Goal: Book appointment/travel/reservation

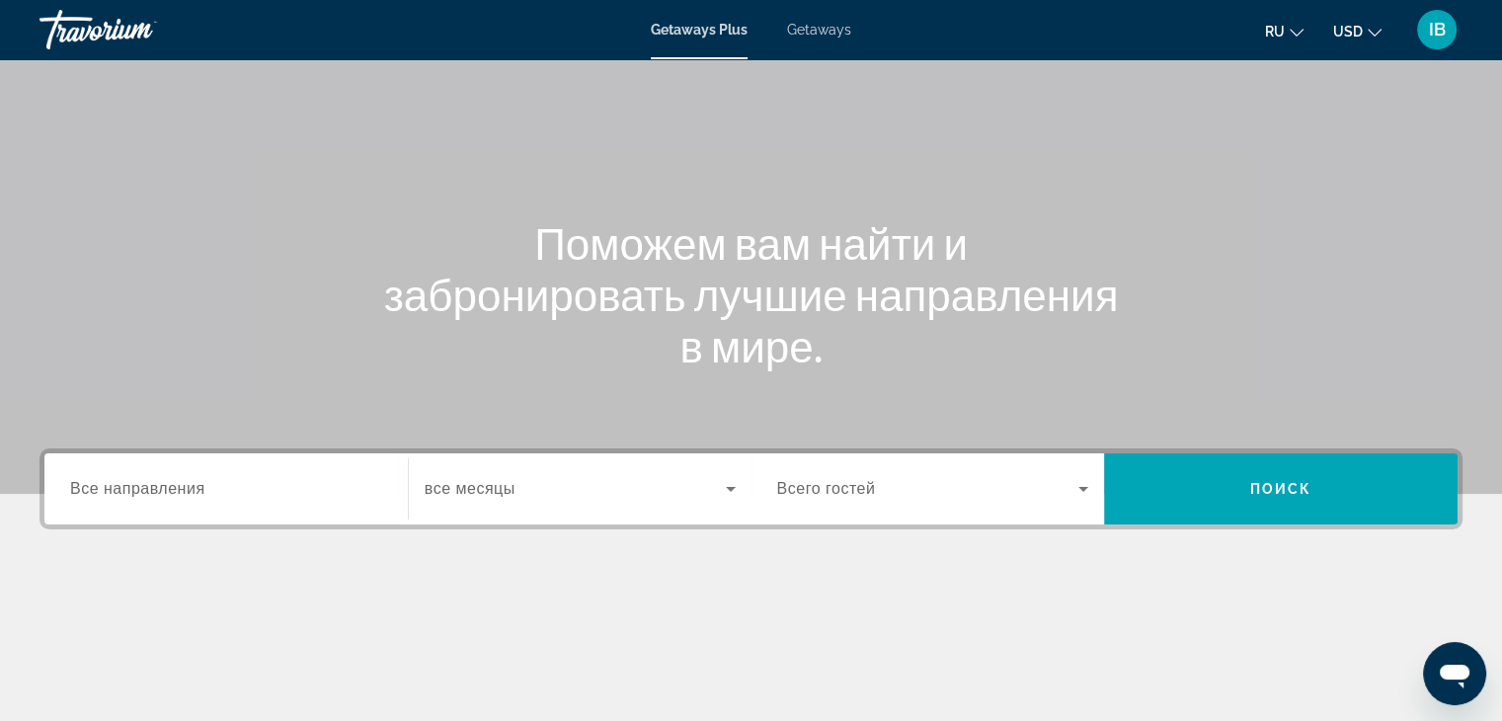
click at [228, 490] on input "Destination Все направления" at bounding box center [226, 490] width 312 height 24
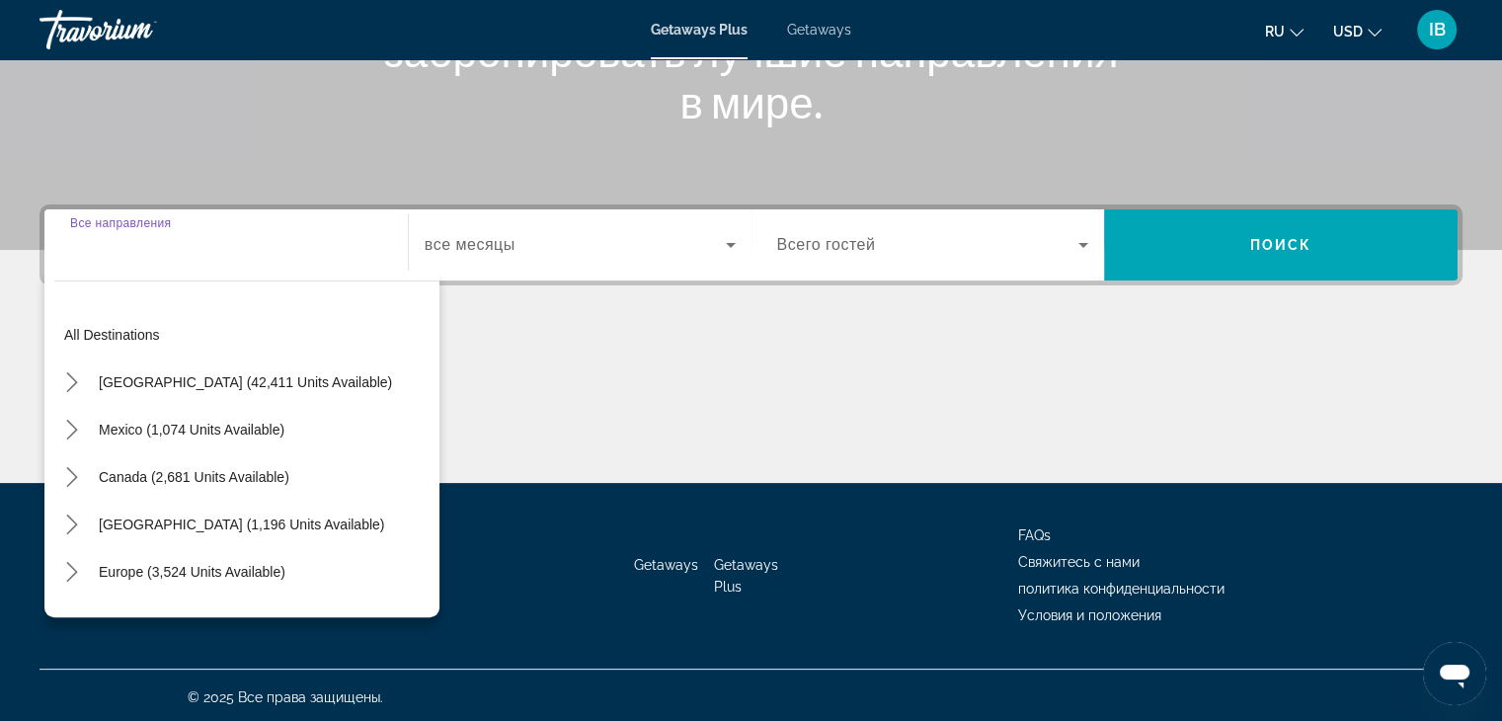
scroll to position [347, 0]
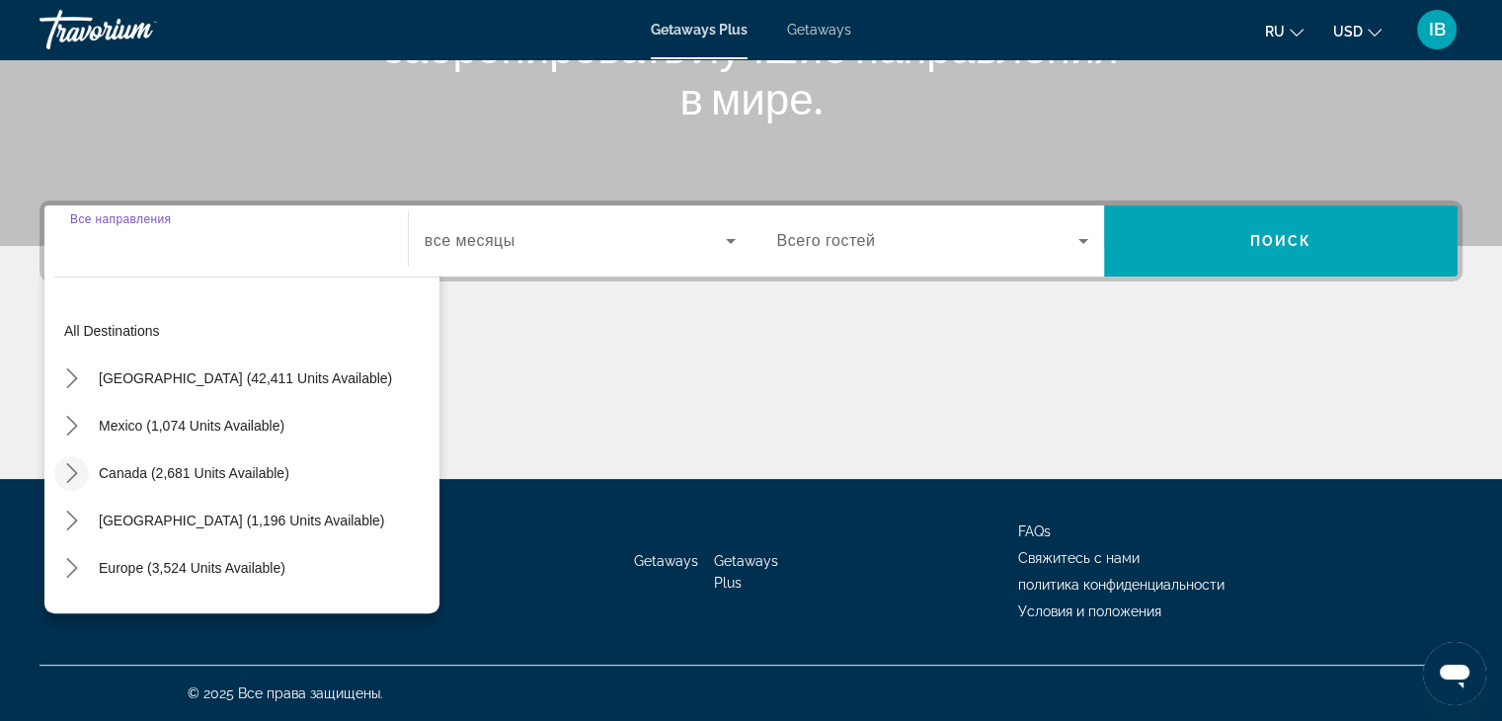
click at [72, 472] on icon "Toggle Canada (2,681 units available) submenu" at bounding box center [72, 473] width 20 height 20
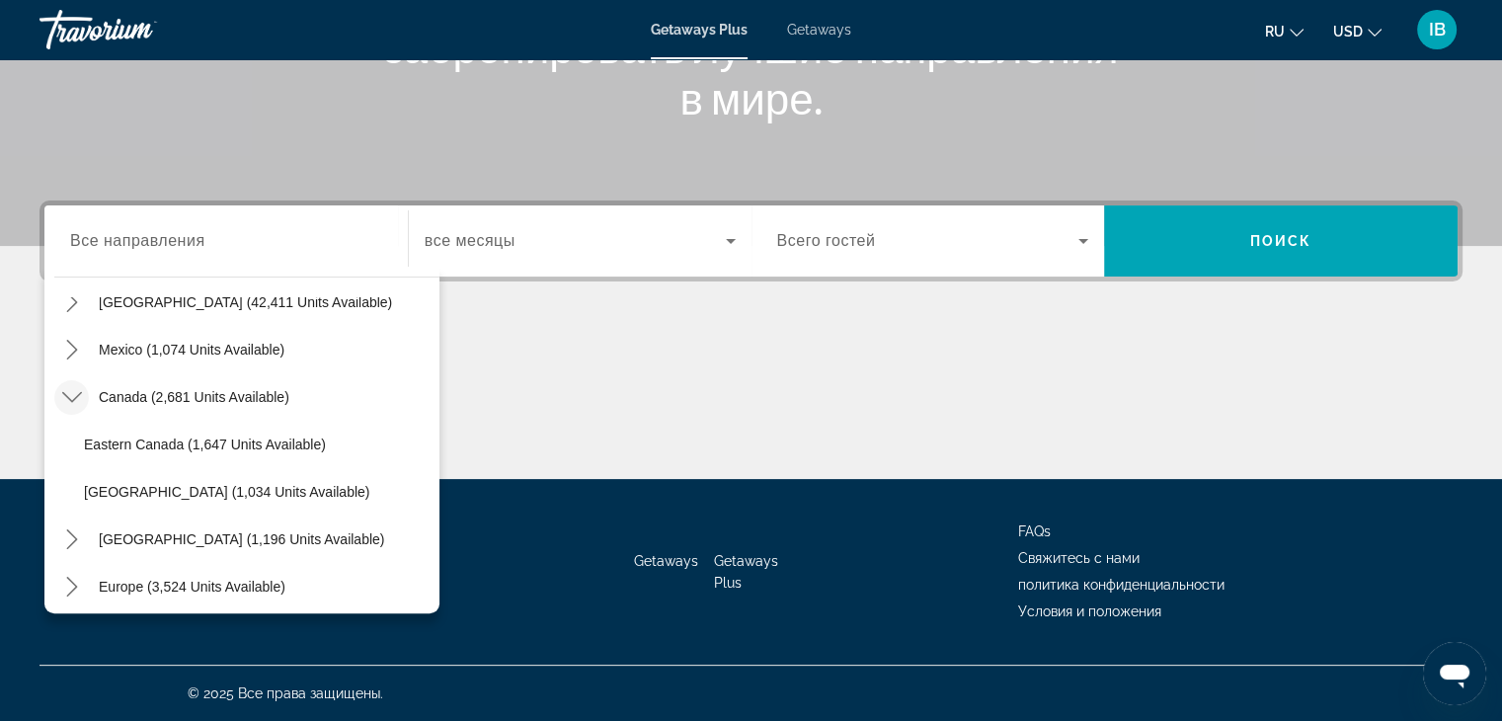
scroll to position [99, 0]
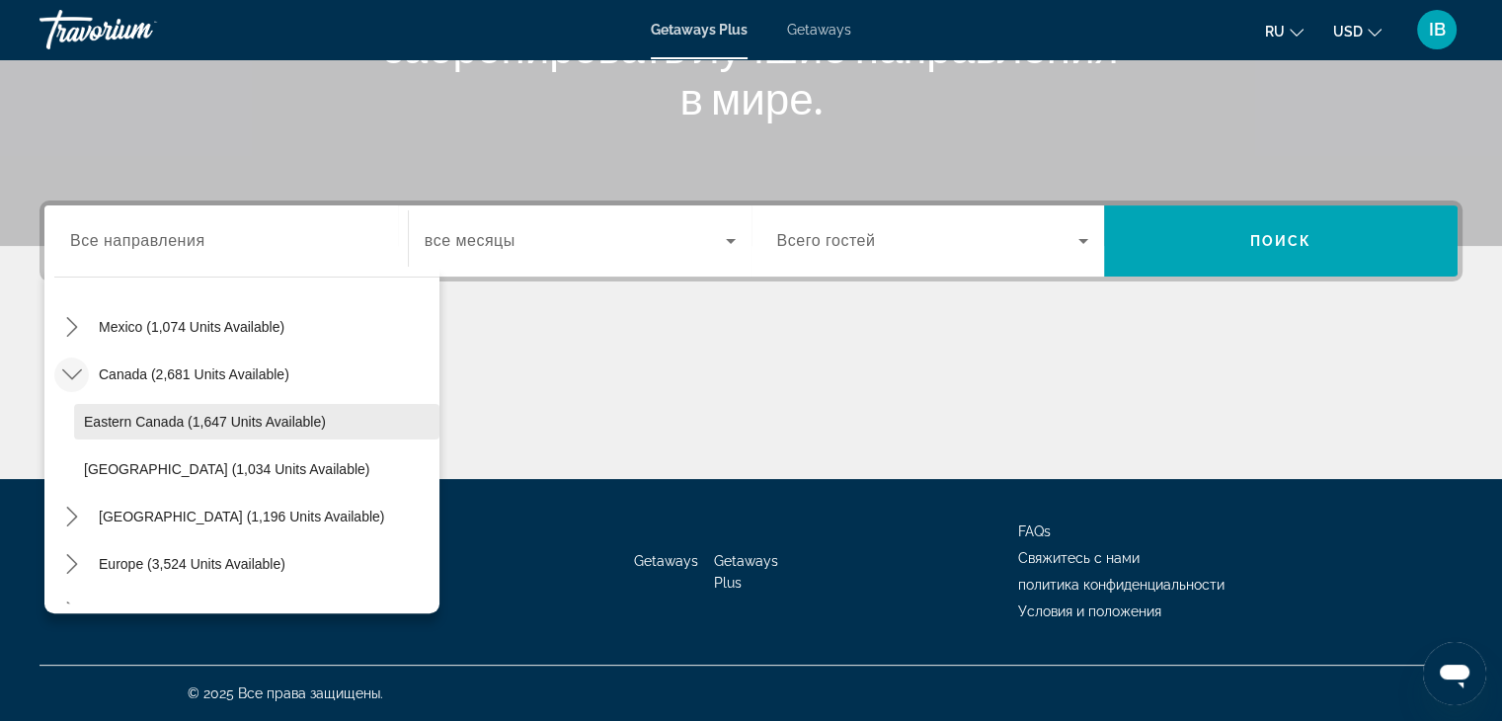
click at [91, 428] on span "Eastern Canada (1,647 units available)" at bounding box center [205, 422] width 242 height 16
type input "**********"
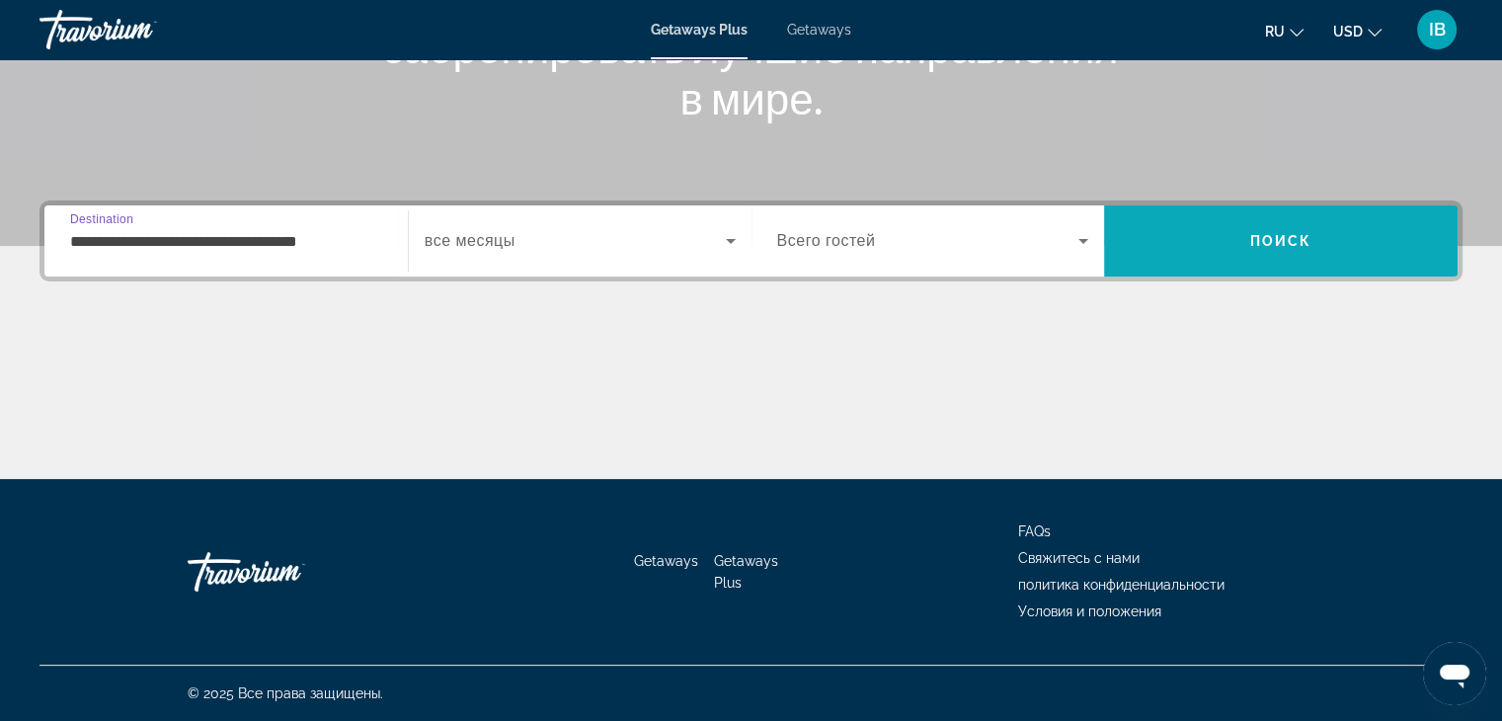
click at [1261, 244] on span "Поиск" at bounding box center [1281, 241] width 62 height 16
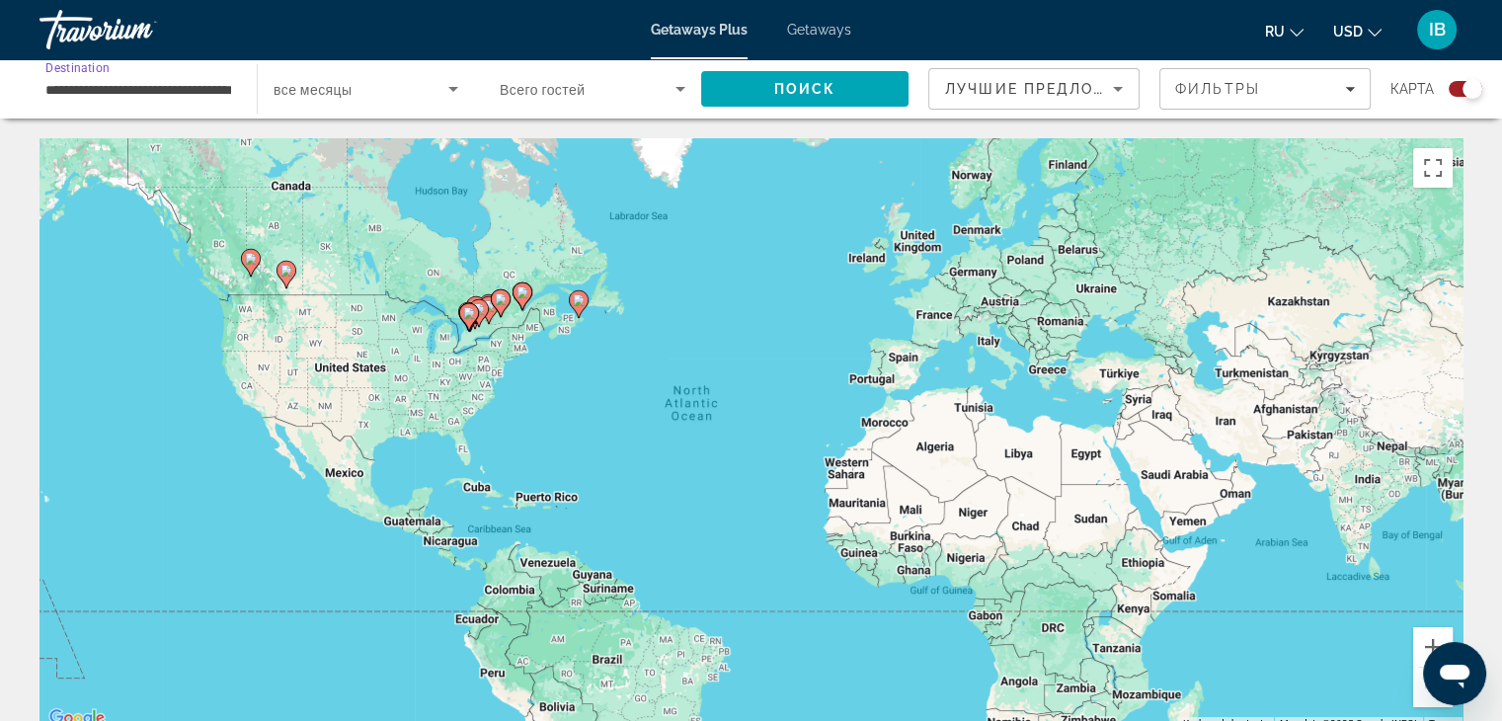
click at [212, 95] on input "**********" at bounding box center [138, 90] width 186 height 24
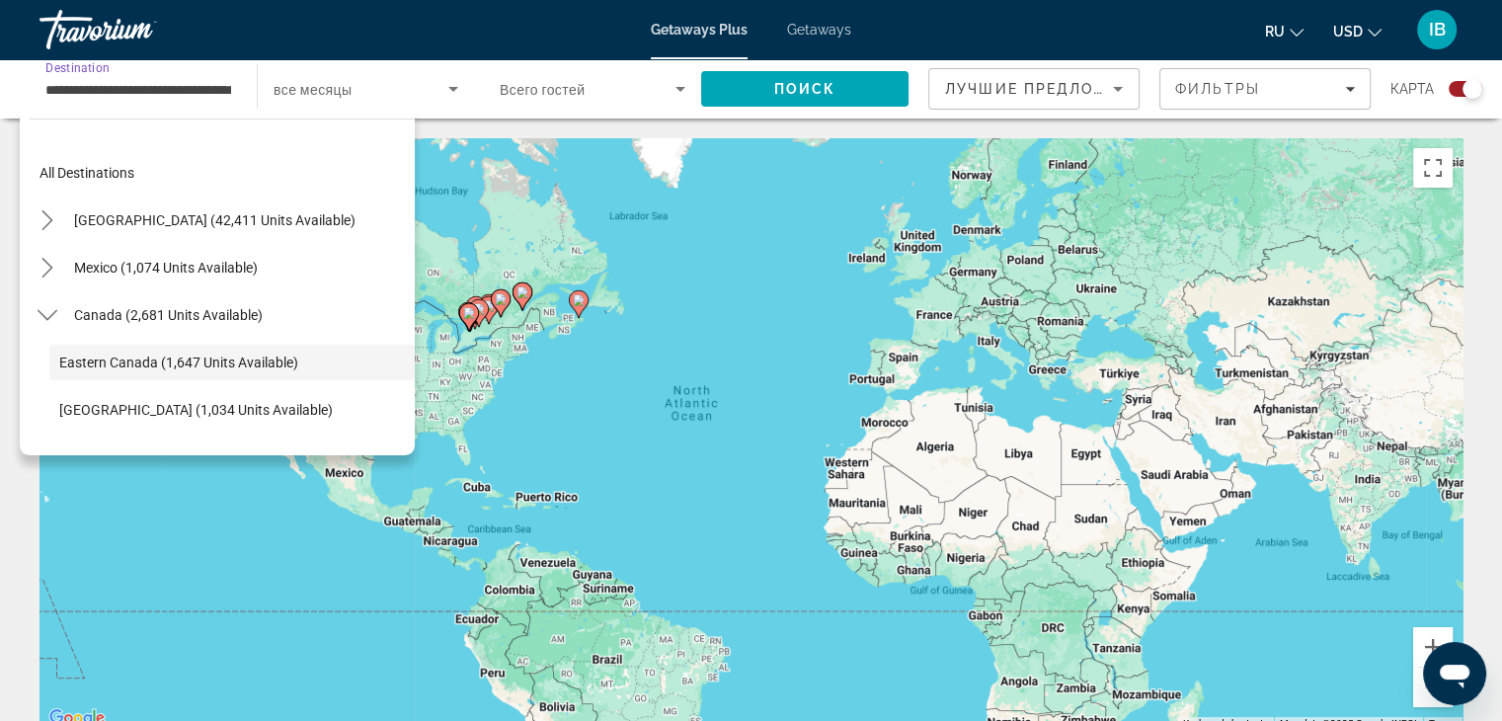
scroll to position [70, 0]
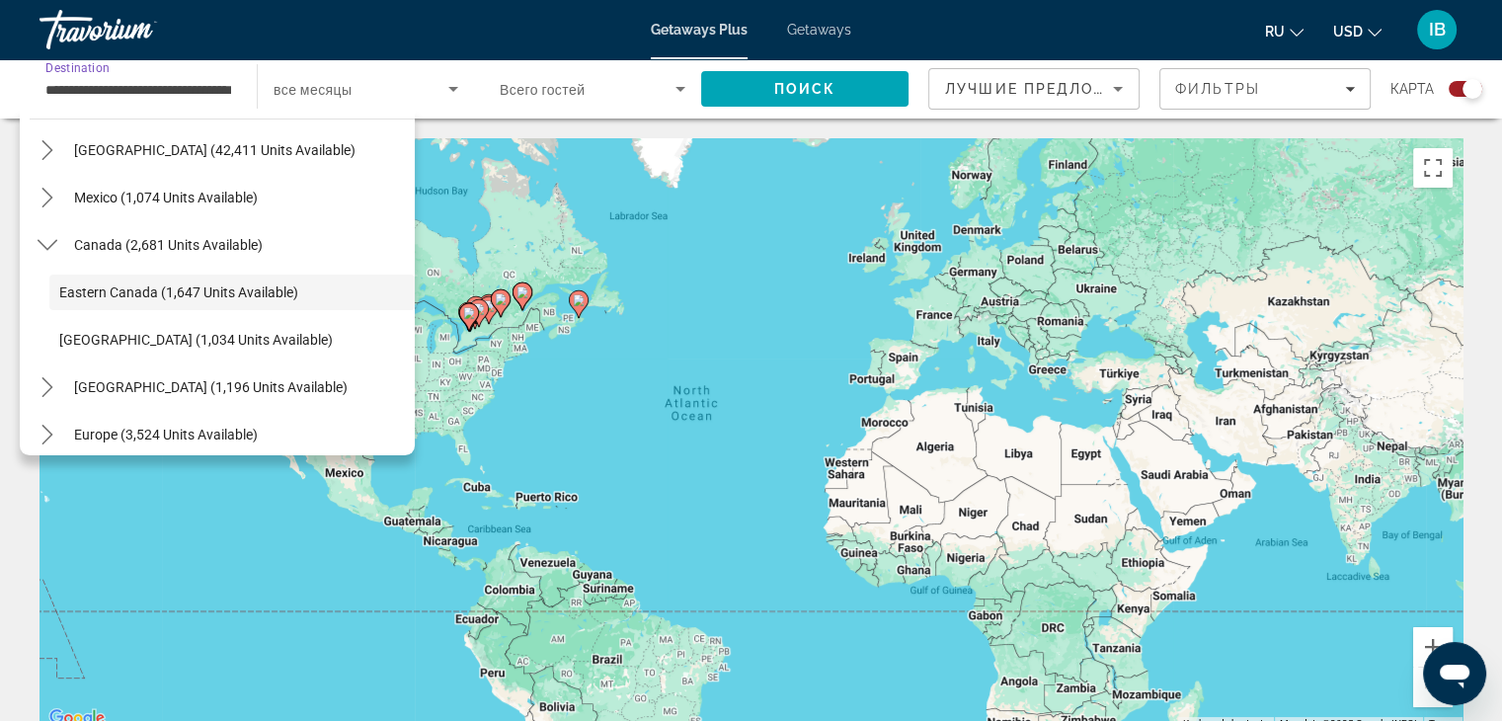
click at [209, 94] on input "**********" at bounding box center [138, 90] width 186 height 24
click at [195, 93] on input "**********" at bounding box center [138, 90] width 186 height 24
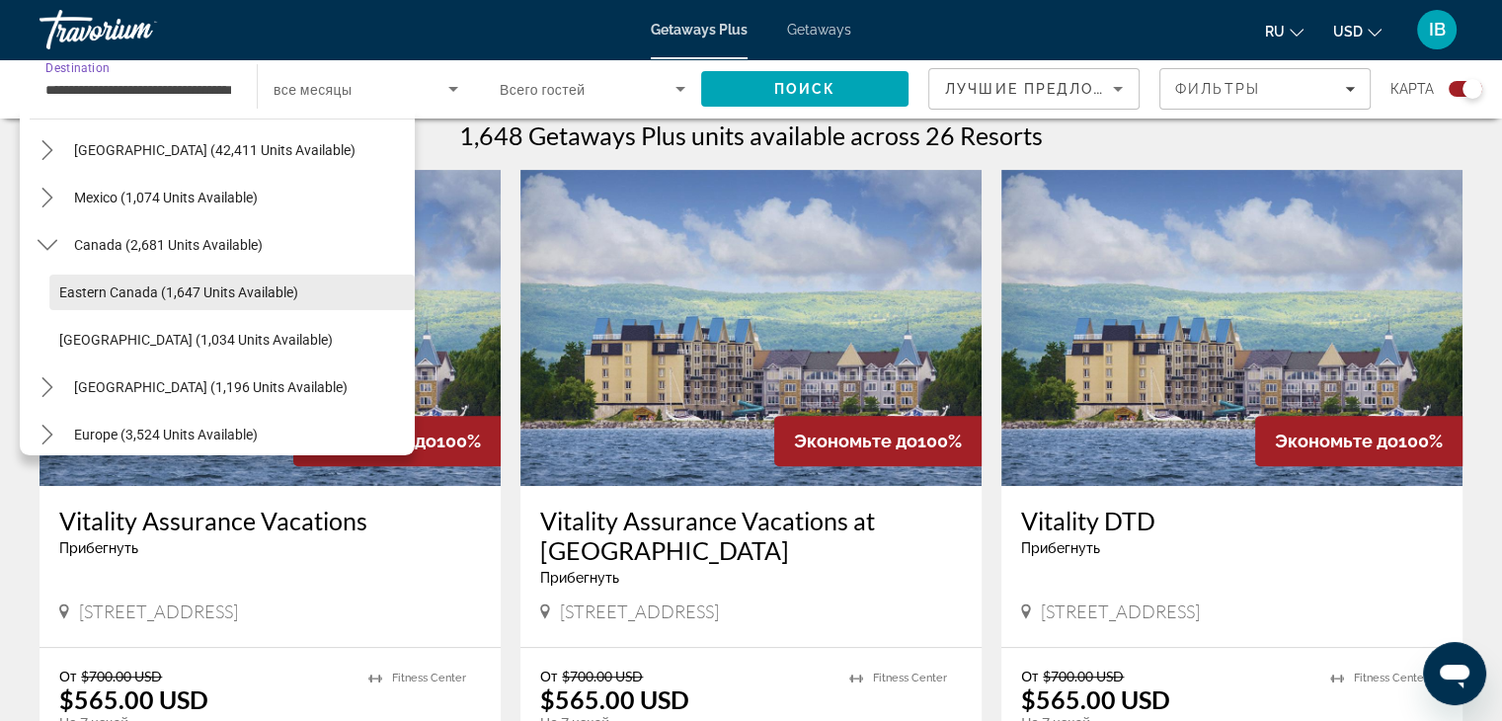
click at [108, 293] on span "Eastern Canada (1,647 units available)" at bounding box center [178, 292] width 239 height 16
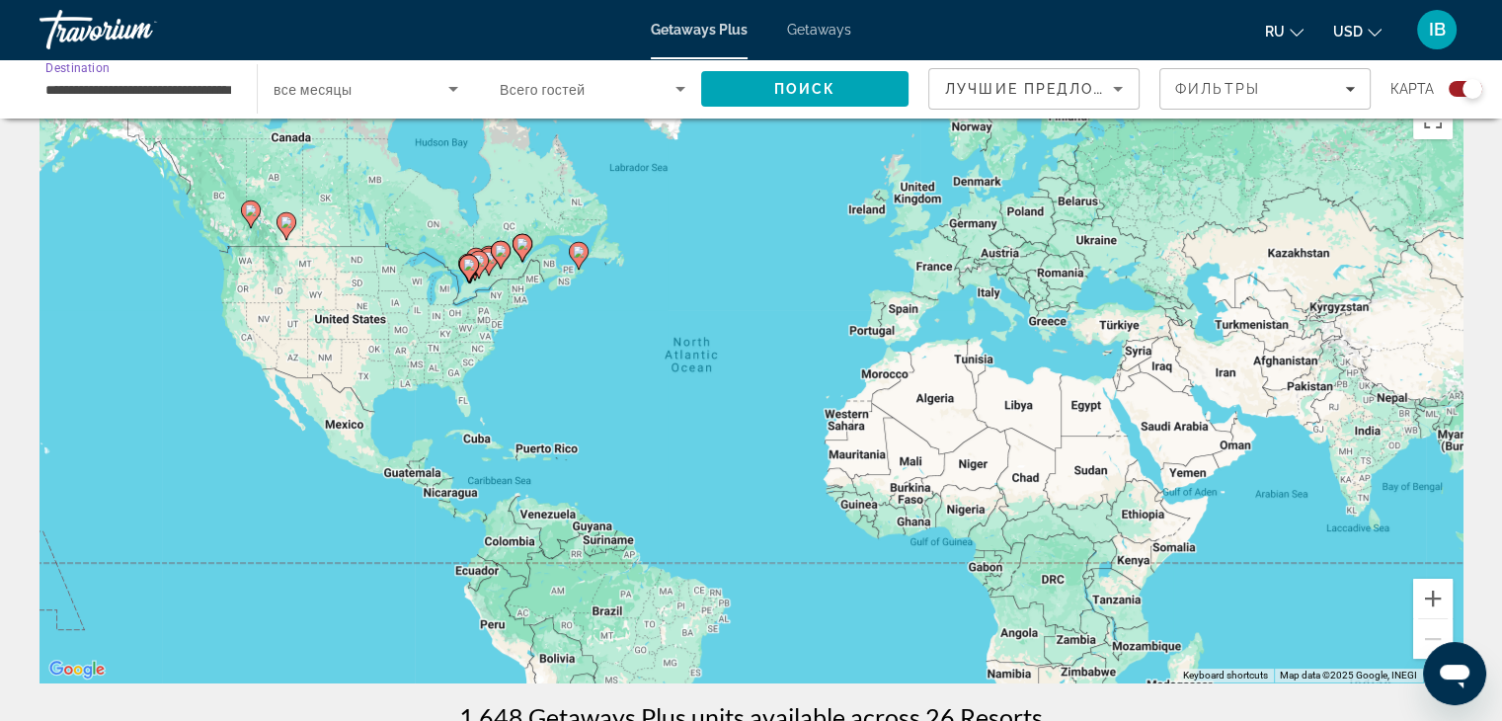
scroll to position [0, 0]
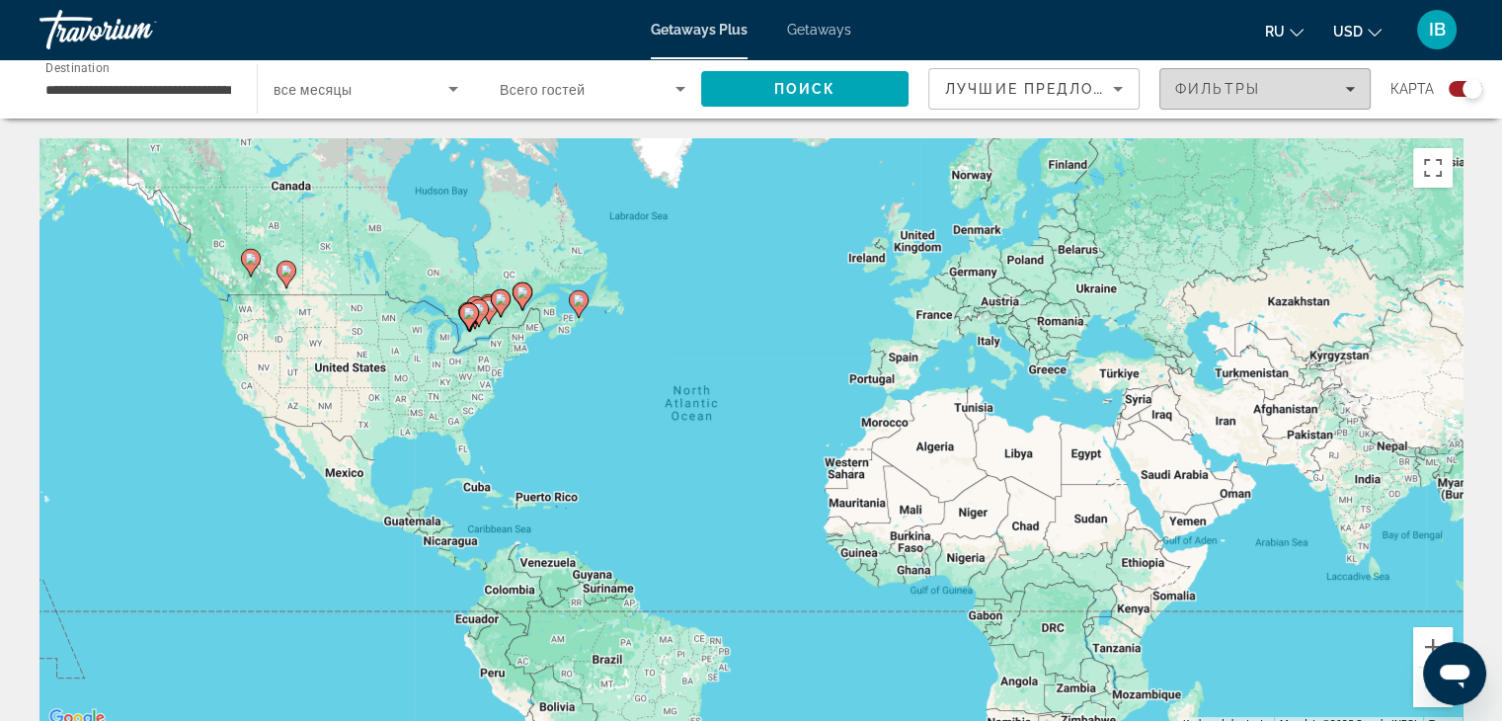
click at [1299, 87] on div "Фильтры" at bounding box center [1265, 89] width 180 height 16
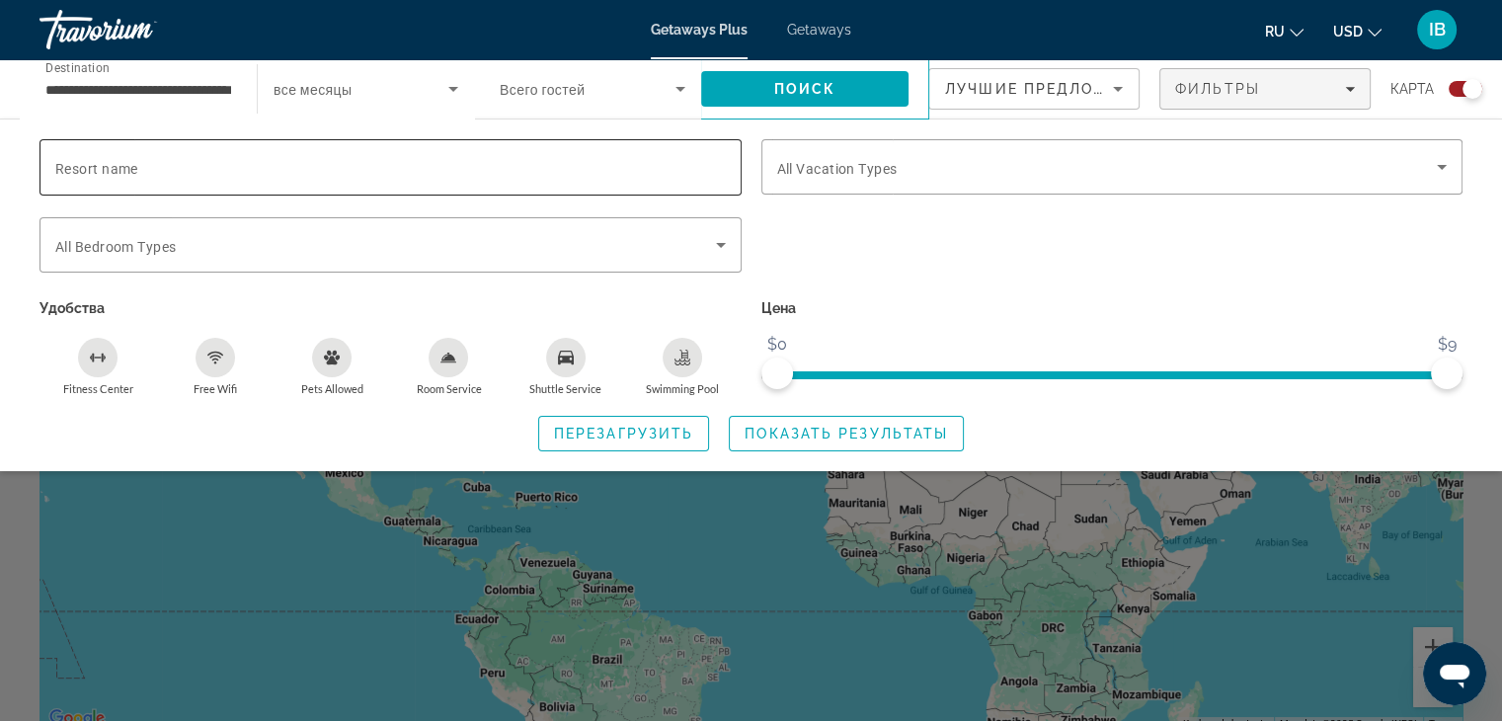
click at [576, 190] on div "Search widget" at bounding box center [390, 167] width 670 height 56
click at [1012, 258] on div "Search widget" at bounding box center [1112, 255] width 722 height 77
click at [1492, 530] on div "Search widget" at bounding box center [751, 508] width 1502 height 425
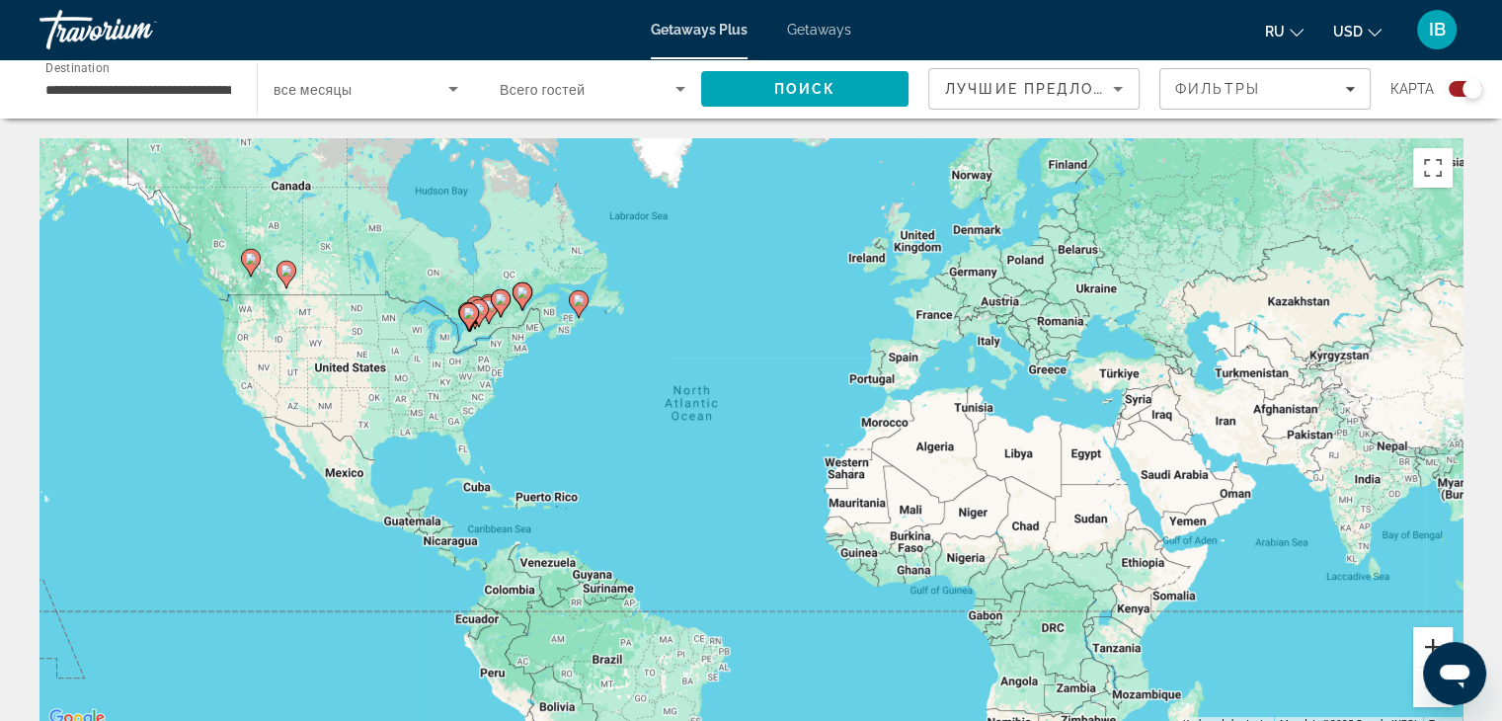
click at [1426, 631] on button "Zoom in" at bounding box center [1432, 646] width 39 height 39
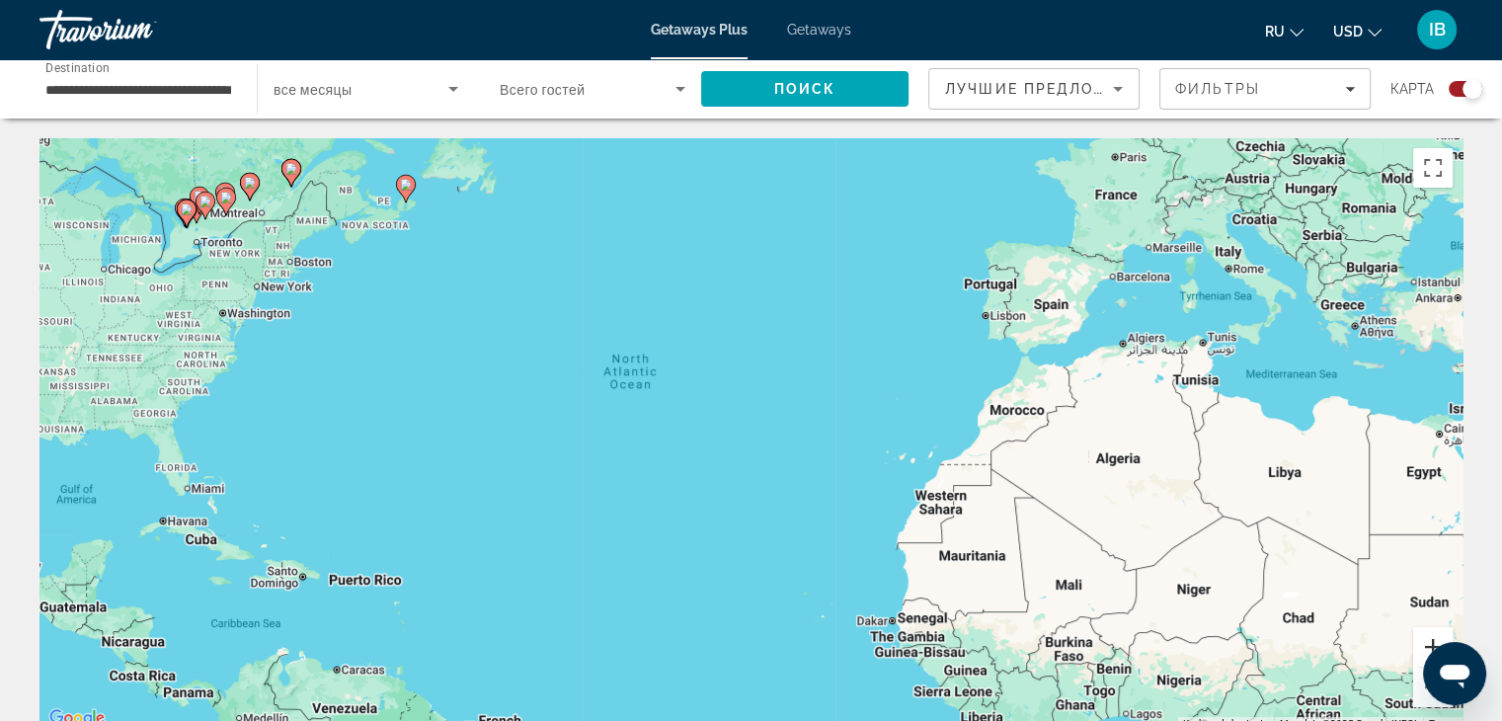
click at [1428, 633] on button "Zoom in" at bounding box center [1432, 646] width 39 height 39
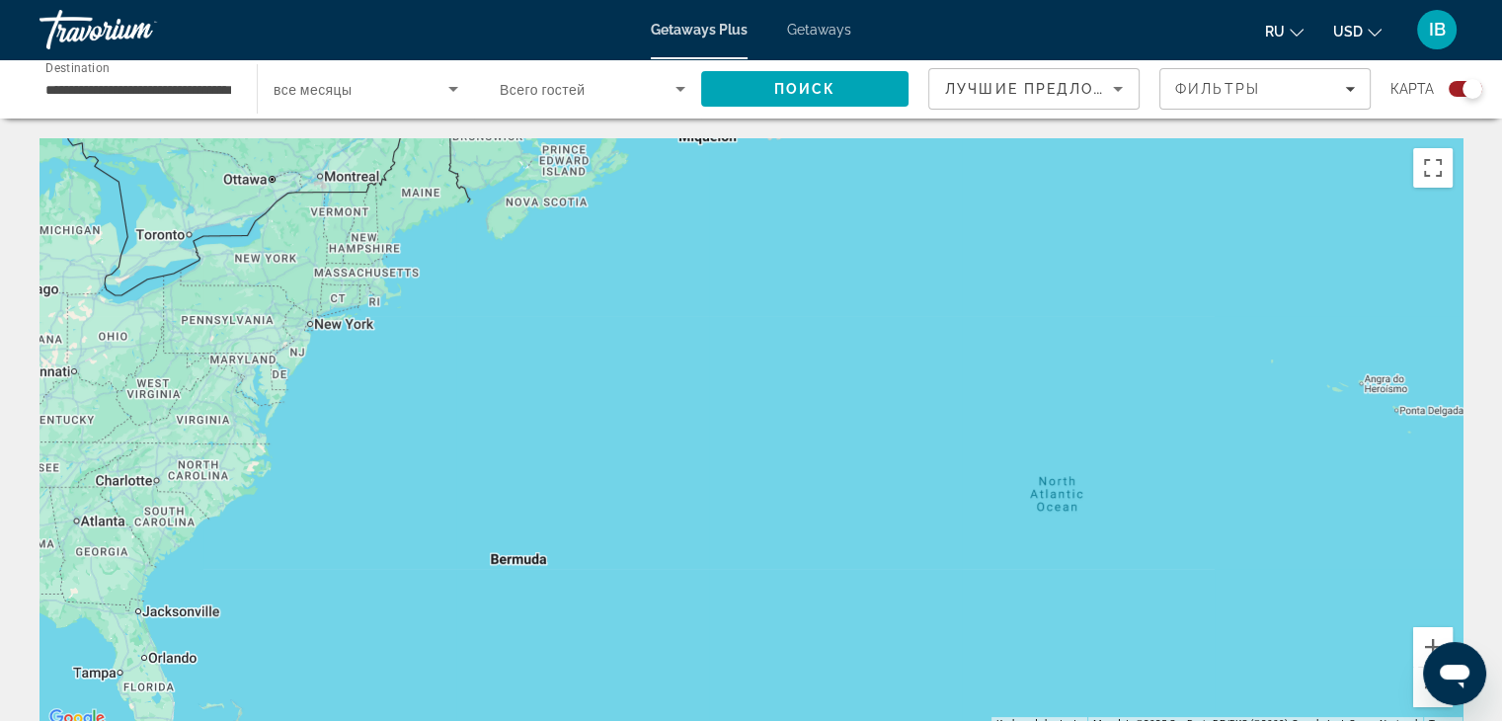
drag, startPoint x: 609, startPoint y: 457, endPoint x: 1149, endPoint y: 621, distance: 564.4
click at [1167, 643] on div "Main content" at bounding box center [750, 434] width 1423 height 592
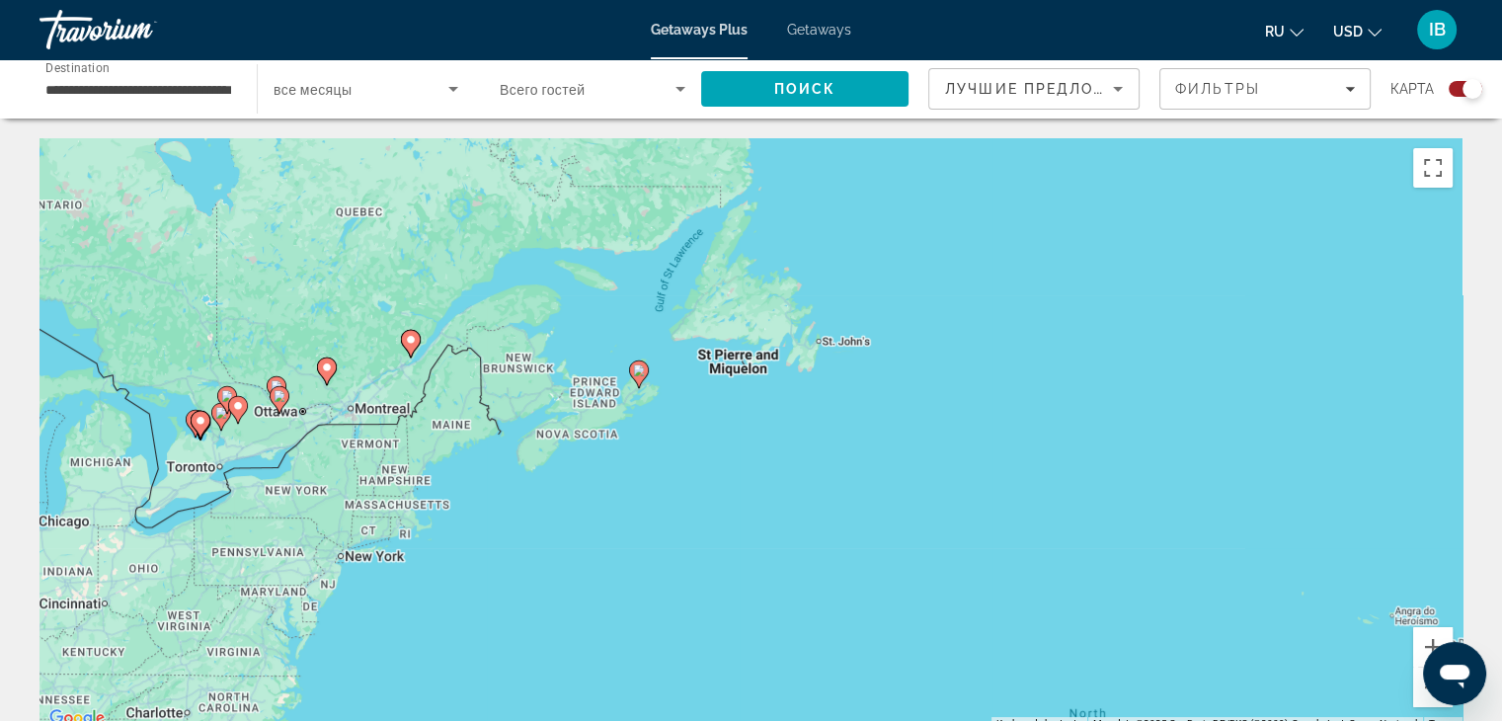
drag, startPoint x: 621, startPoint y: 522, endPoint x: 561, endPoint y: 691, distance: 179.3
click at [561, 691] on div "To activate drag with keyboard, press Alt + Enter. Once in keyboard drag state,…" at bounding box center [750, 434] width 1423 height 592
click at [410, 349] on icon "Main content" at bounding box center [410, 344] width 18 height 26
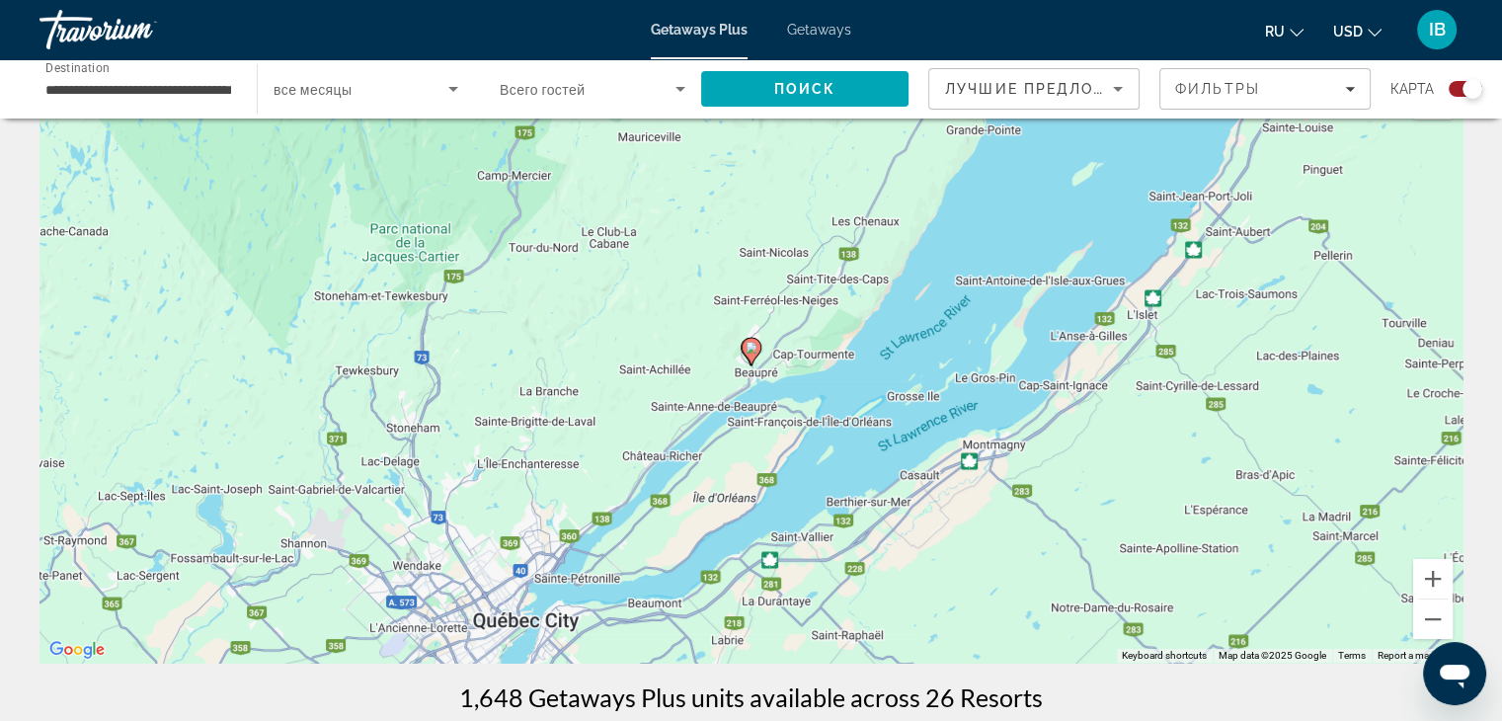
scroll to position [99, 0]
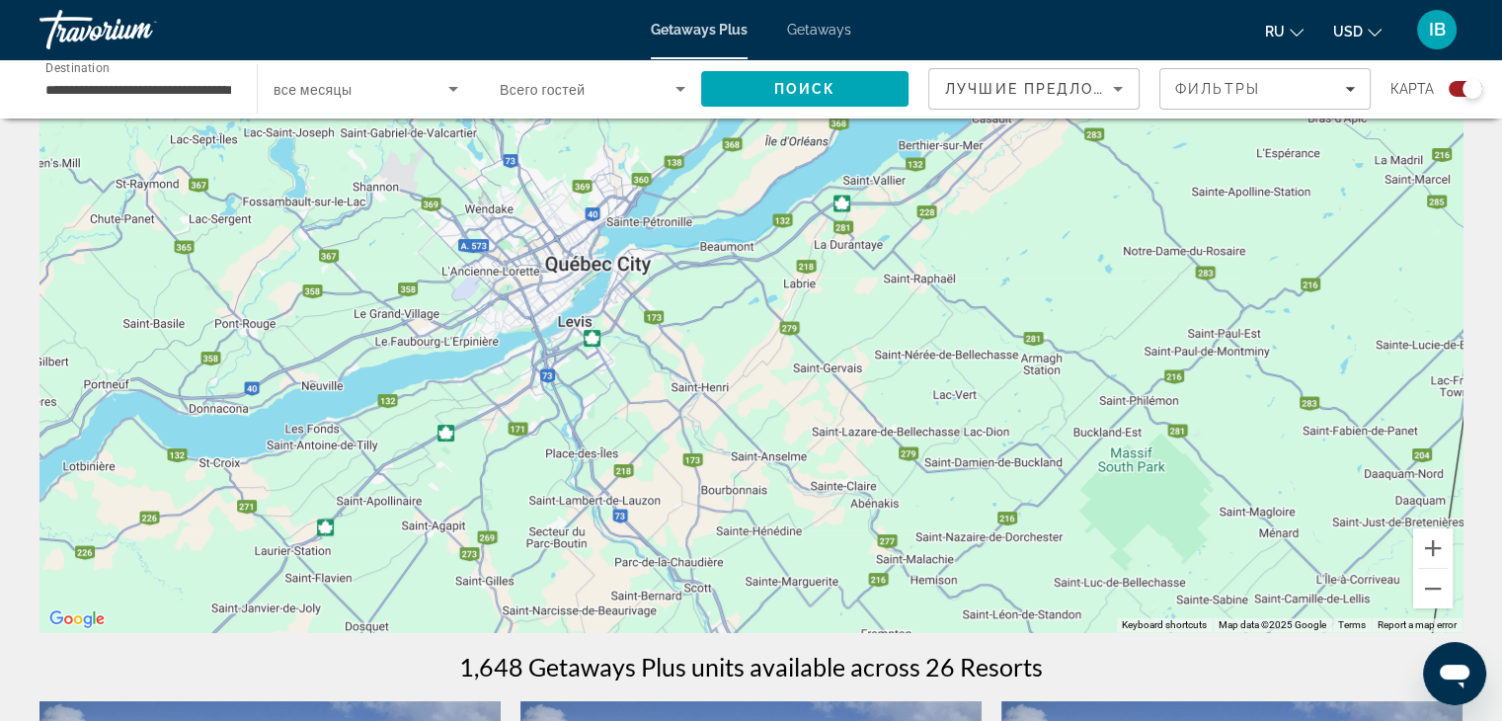
drag, startPoint x: 632, startPoint y: 567, endPoint x: 703, endPoint y: 232, distance: 342.2
click at [703, 232] on div "To activate drag with keyboard, press Alt + Enter. Once in keyboard drag state,…" at bounding box center [750, 335] width 1423 height 592
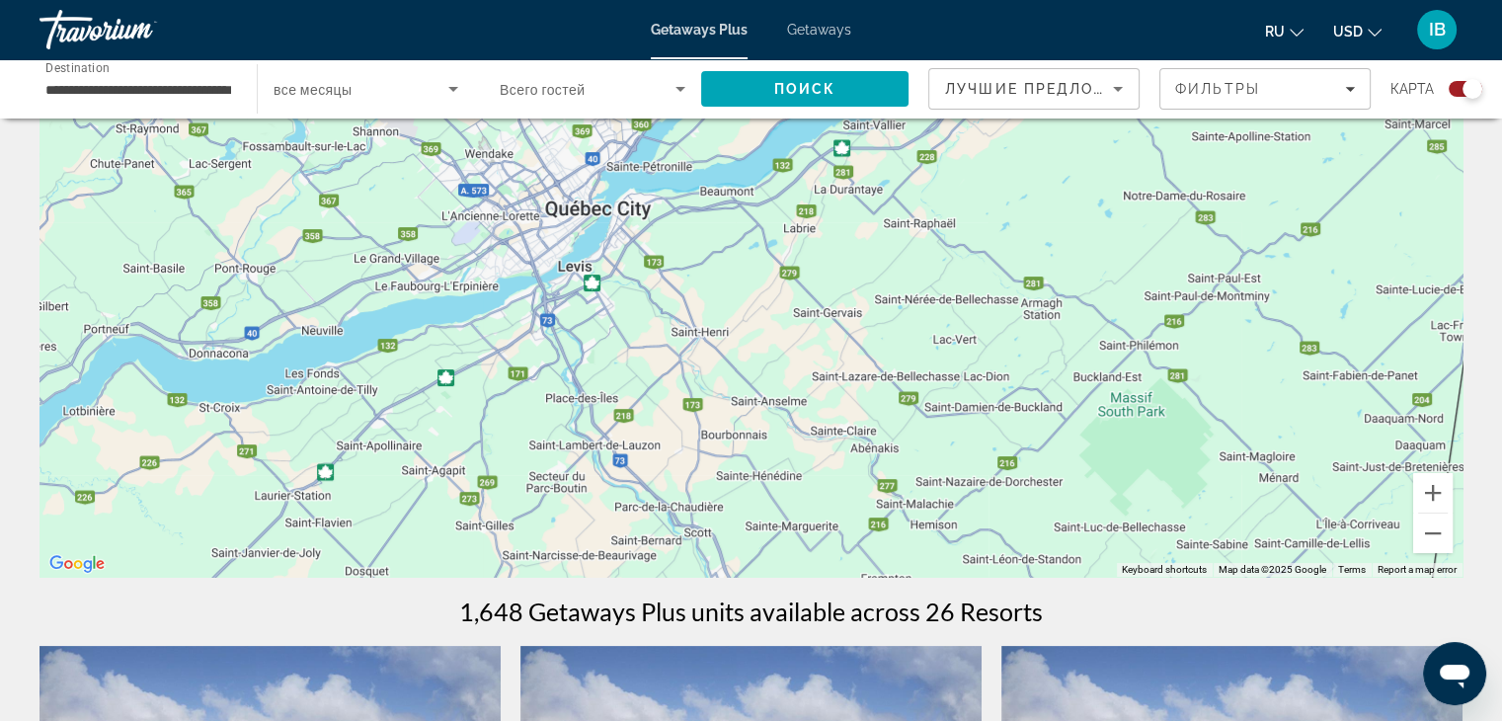
scroll to position [197, 0]
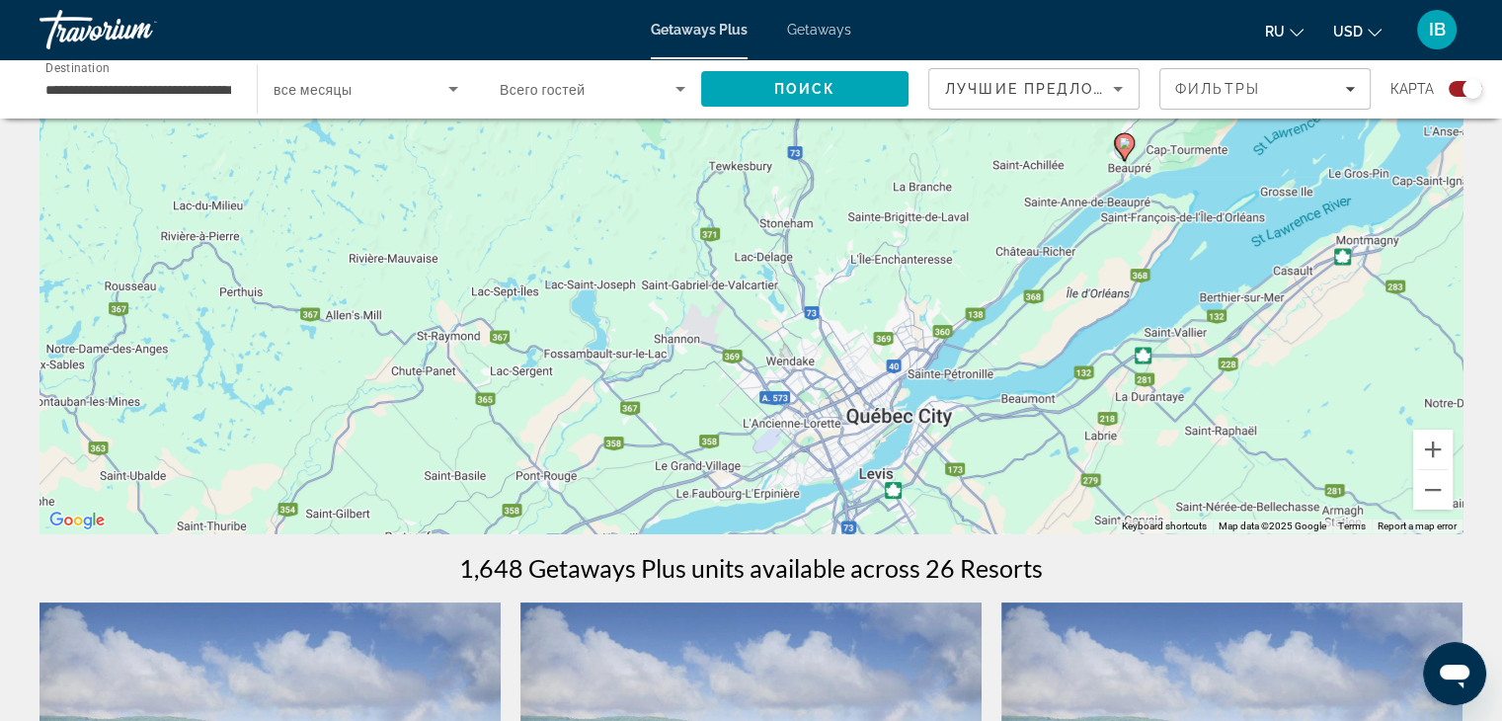
drag, startPoint x: 620, startPoint y: 408, endPoint x: 914, endPoint y: 659, distance: 386.6
click at [1435, 501] on button "Zoom out" at bounding box center [1432, 489] width 39 height 39
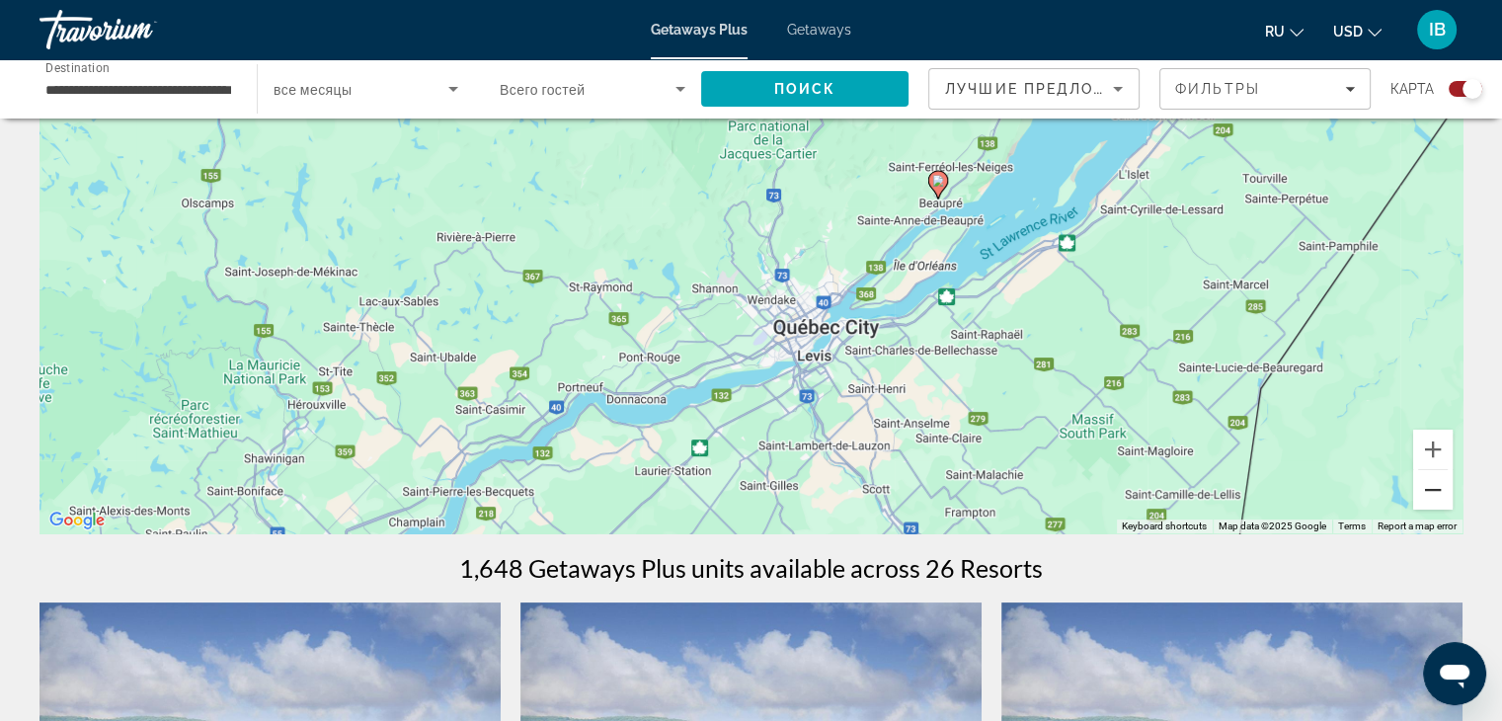
click at [1437, 500] on button "Zoom out" at bounding box center [1432, 489] width 39 height 39
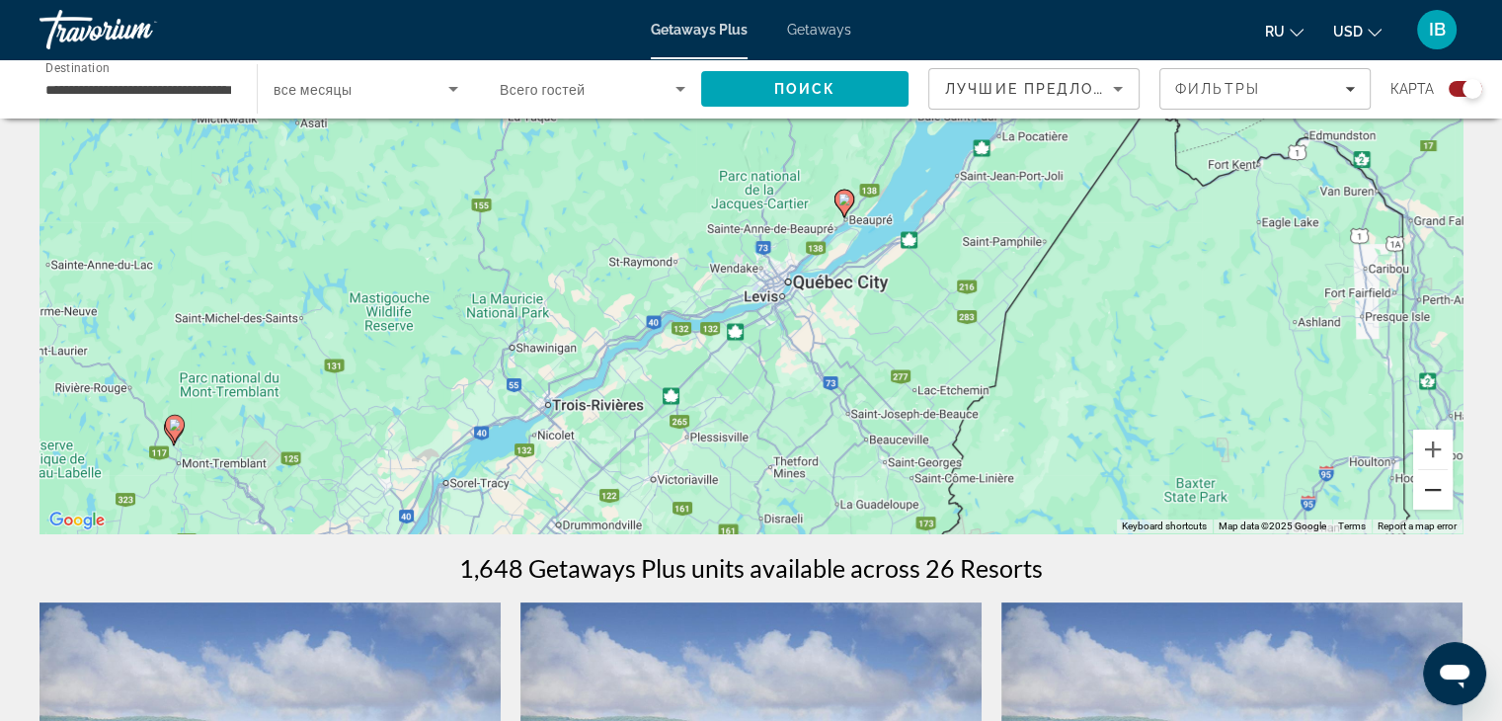
click at [1437, 500] on button "Zoom out" at bounding box center [1432, 489] width 39 height 39
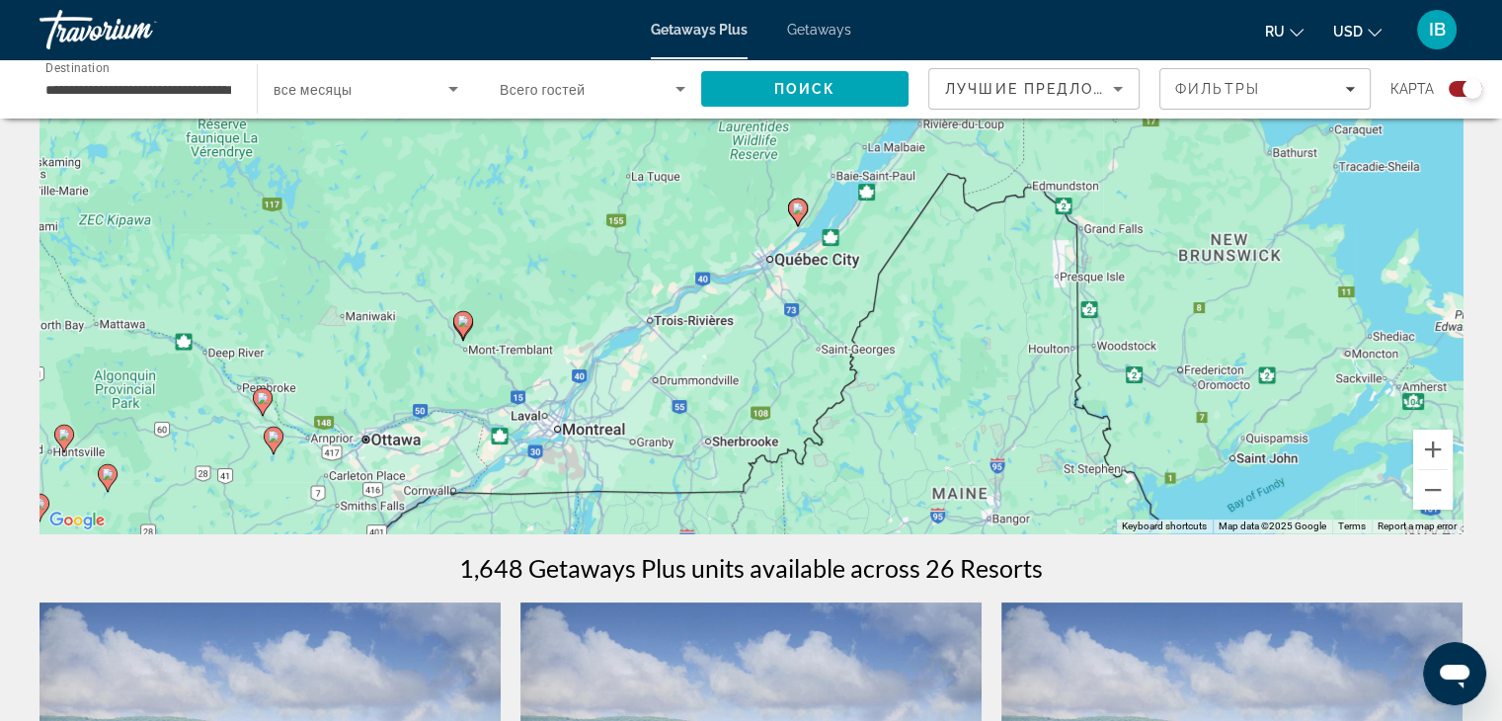
click at [464, 325] on image "Main content" at bounding box center [463, 321] width 12 height 12
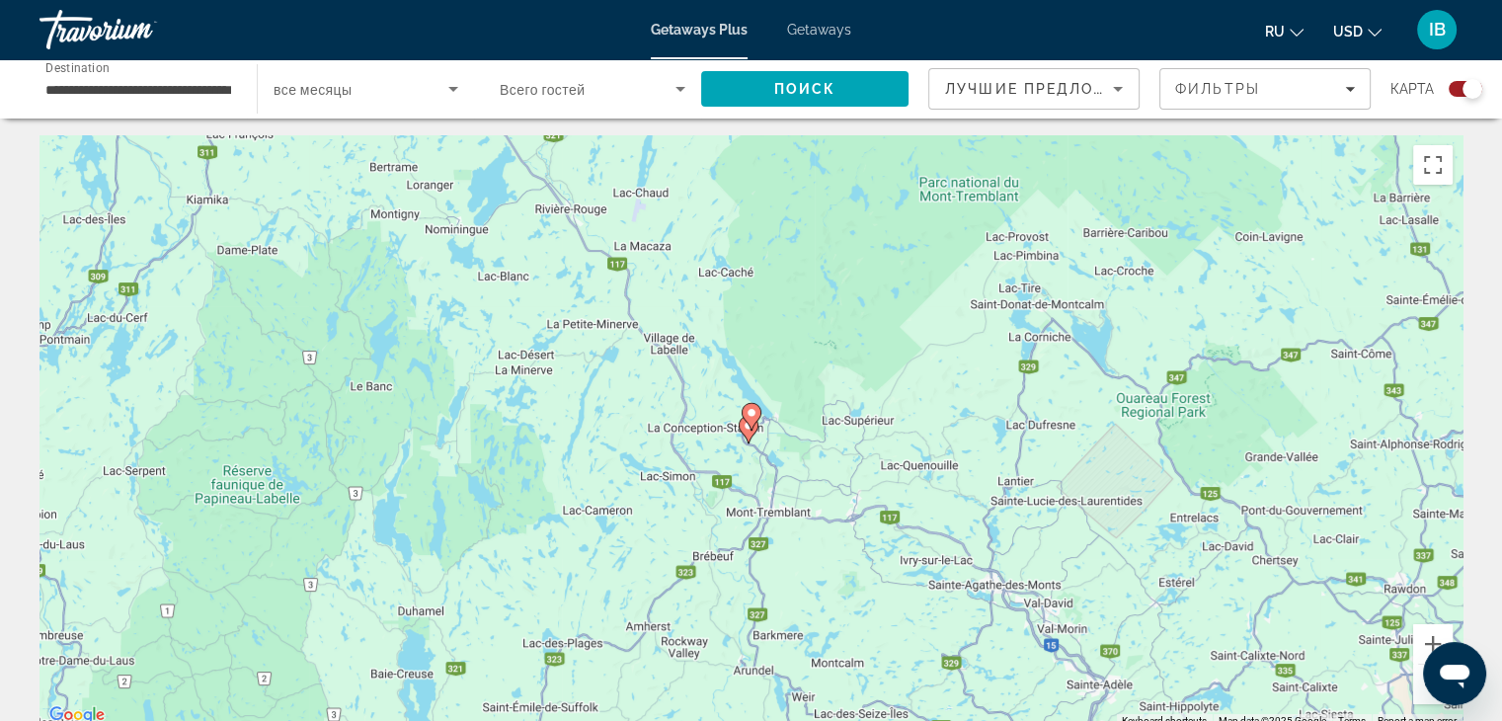
scroll to position [0, 0]
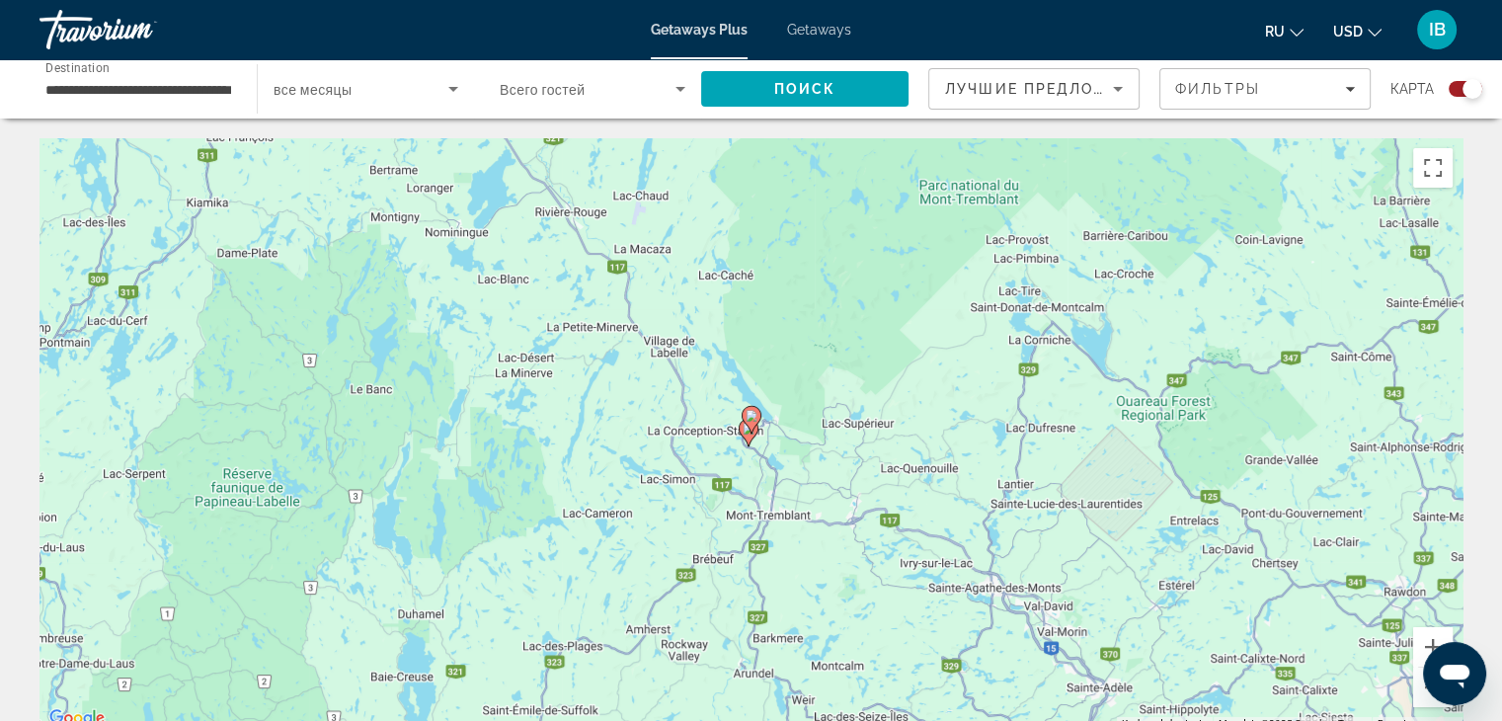
click at [147, 92] on input "**********" at bounding box center [138, 90] width 186 height 24
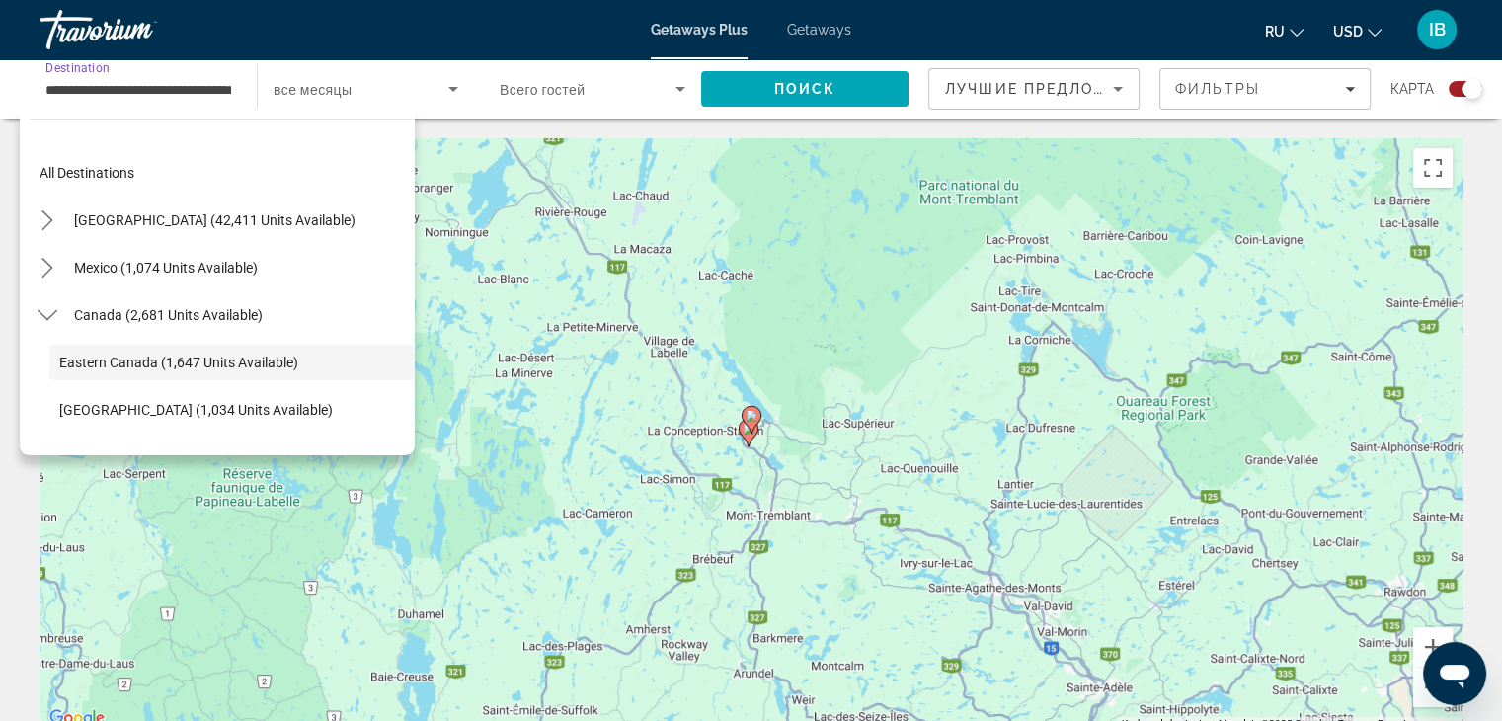
scroll to position [70, 0]
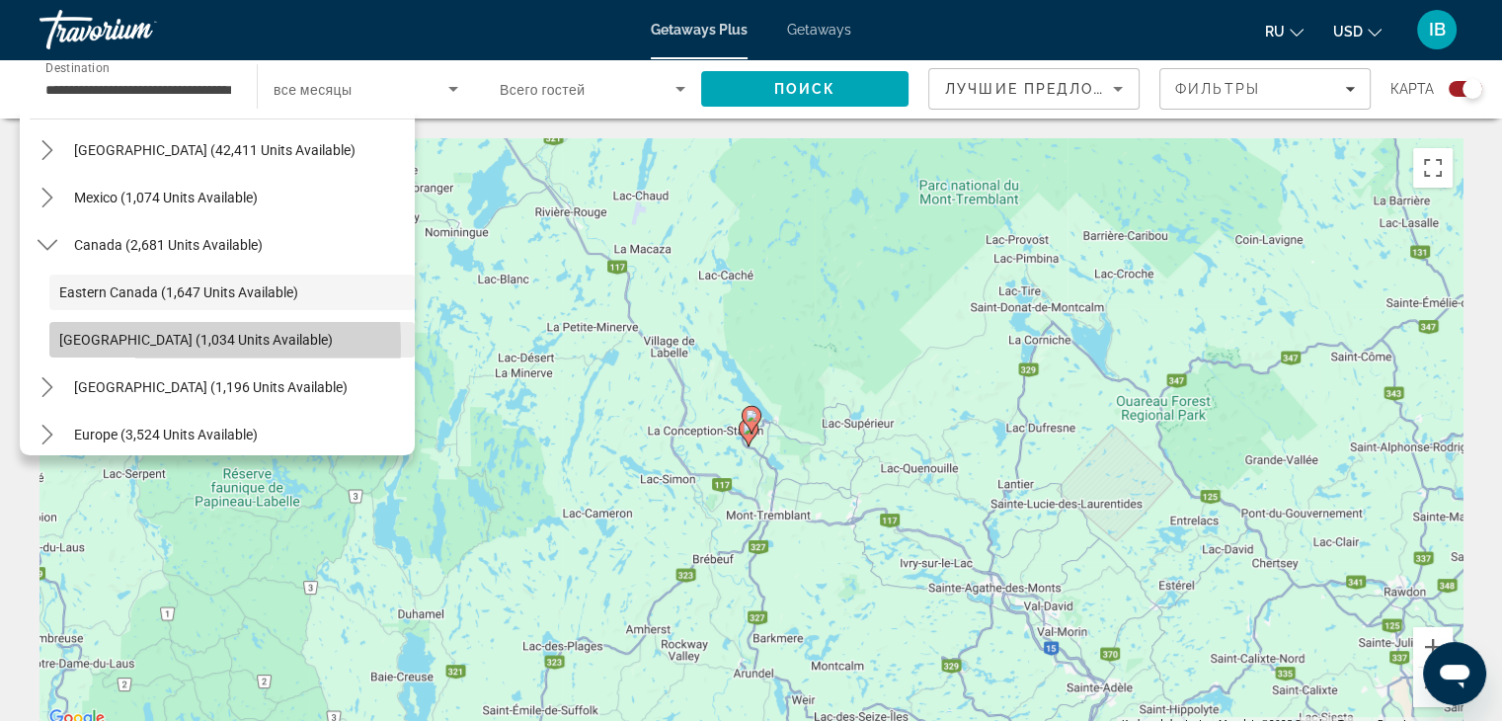
click at [142, 343] on span "[GEOGRAPHIC_DATA] (1,034 units available)" at bounding box center [195, 340] width 273 height 16
type input "**********"
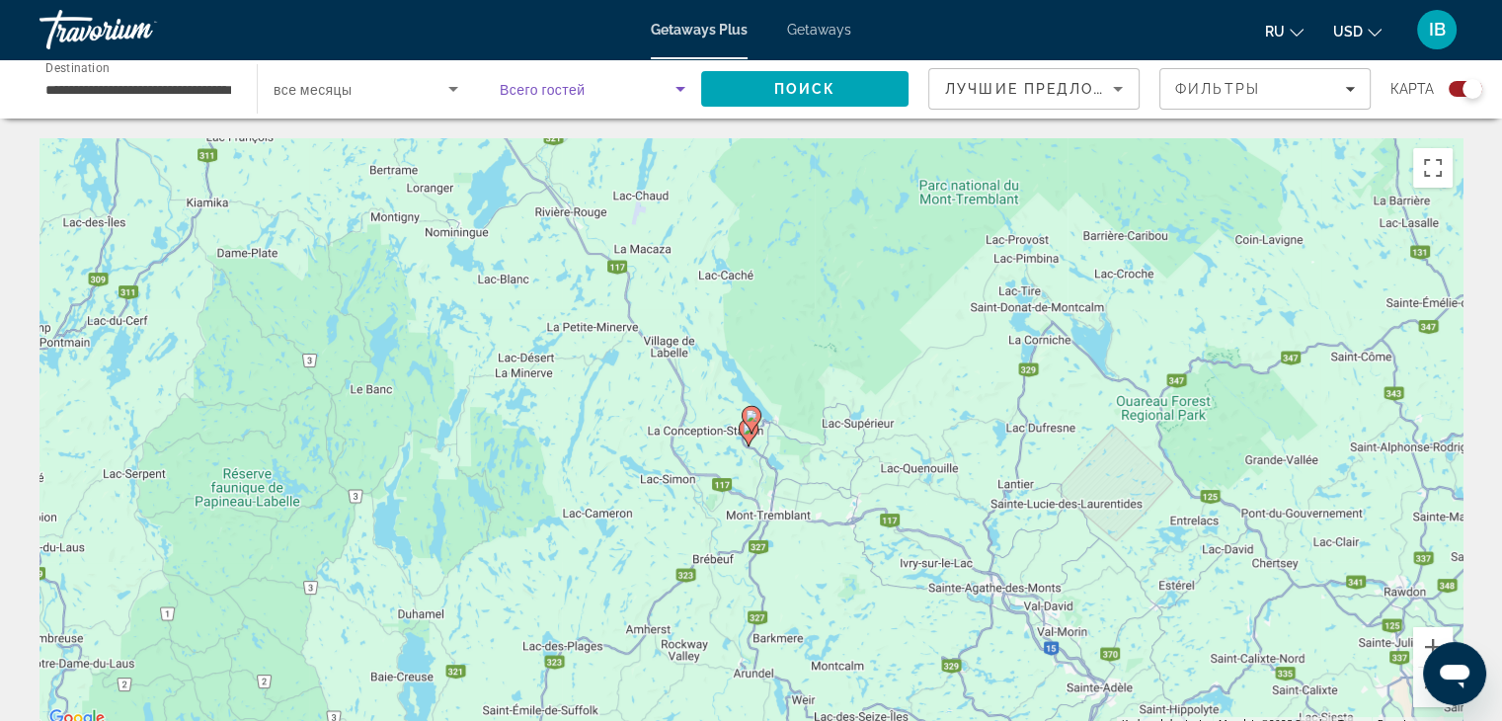
click at [615, 78] on span "Search widget" at bounding box center [588, 89] width 176 height 24
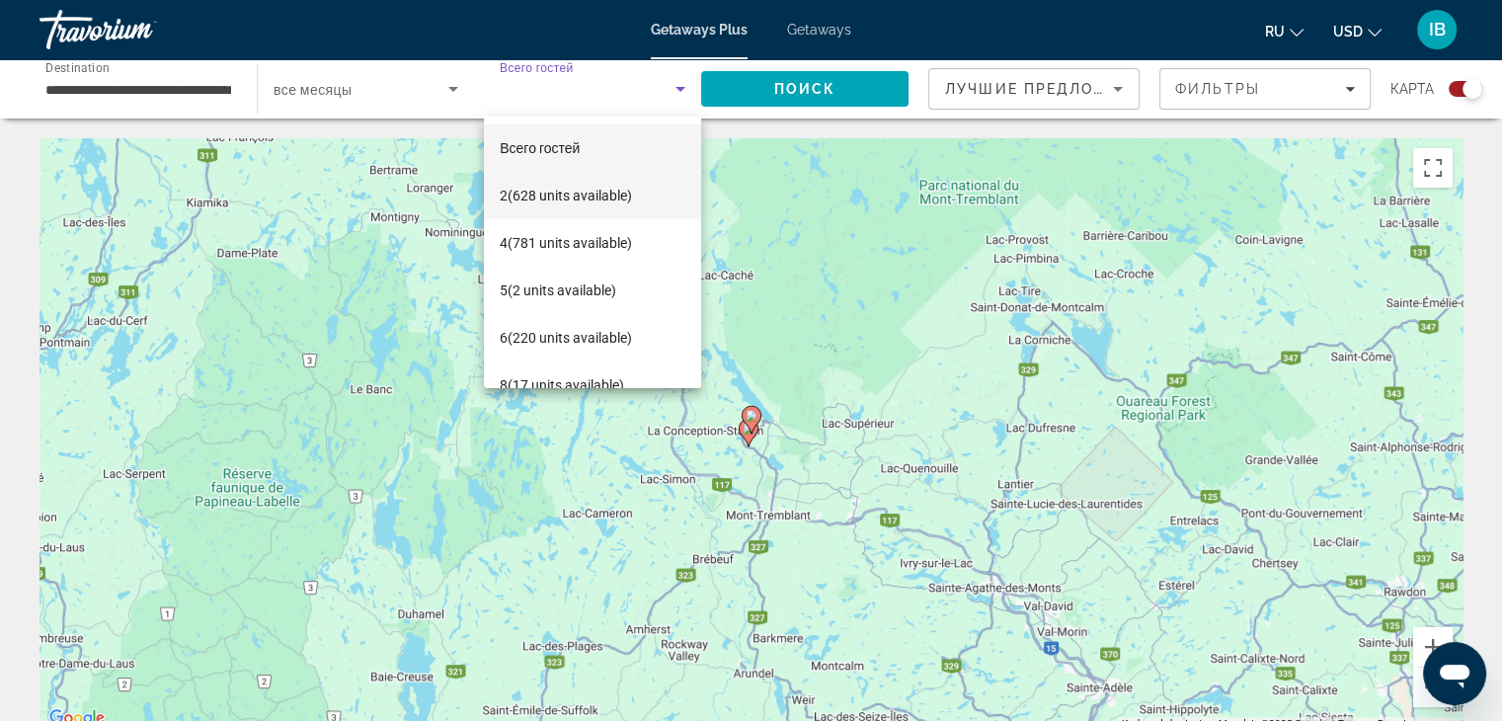
click at [573, 197] on span "2 (628 units available)" at bounding box center [566, 196] width 132 height 24
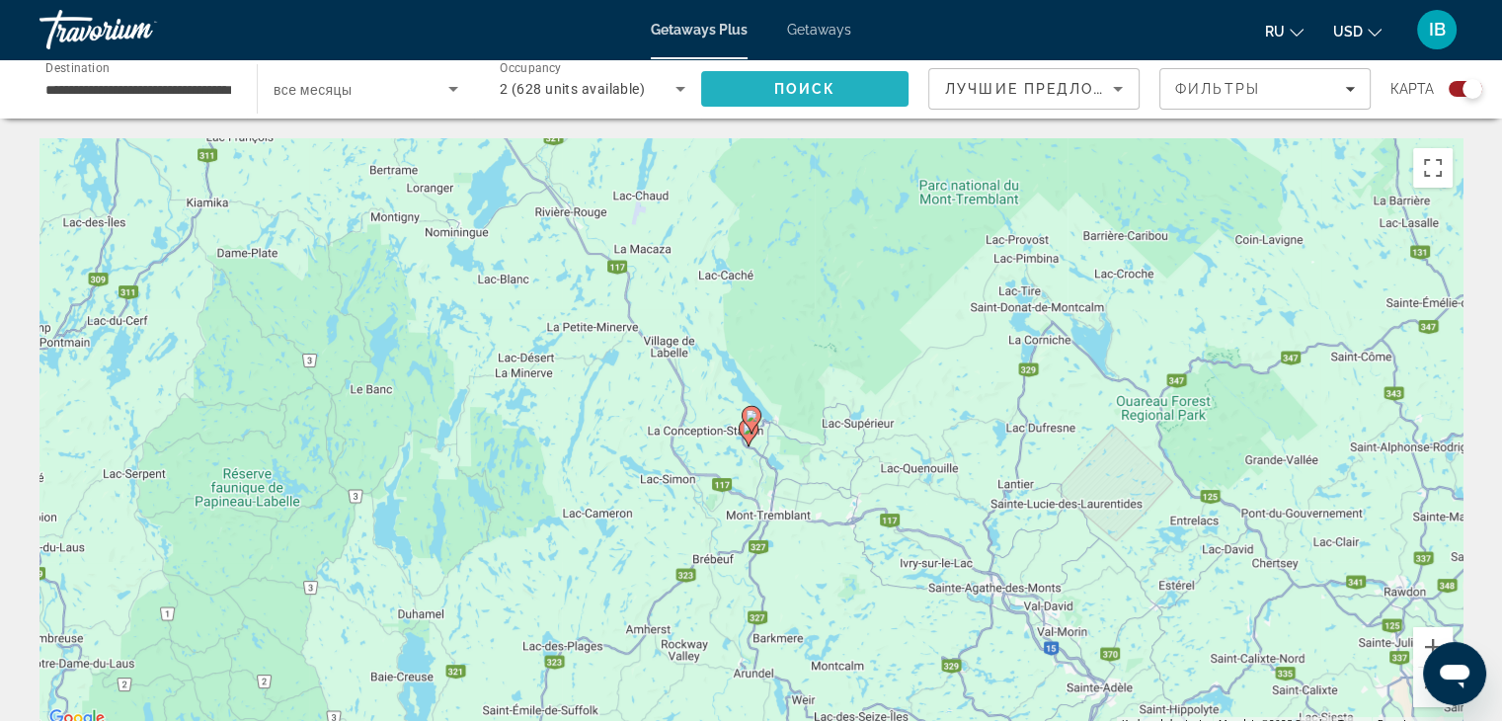
click at [789, 91] on span "Поиск" at bounding box center [805, 89] width 62 height 16
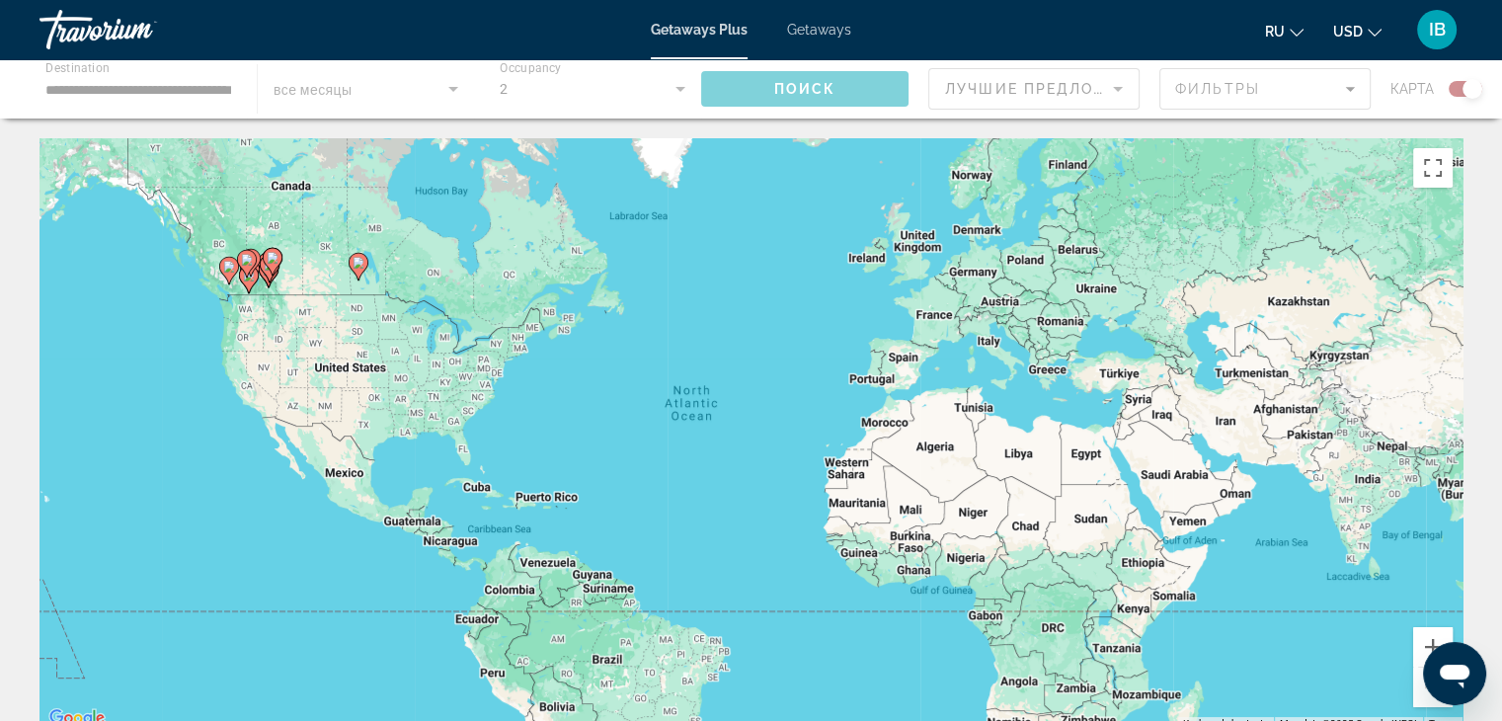
click at [162, 92] on div "Main content" at bounding box center [751, 88] width 1502 height 59
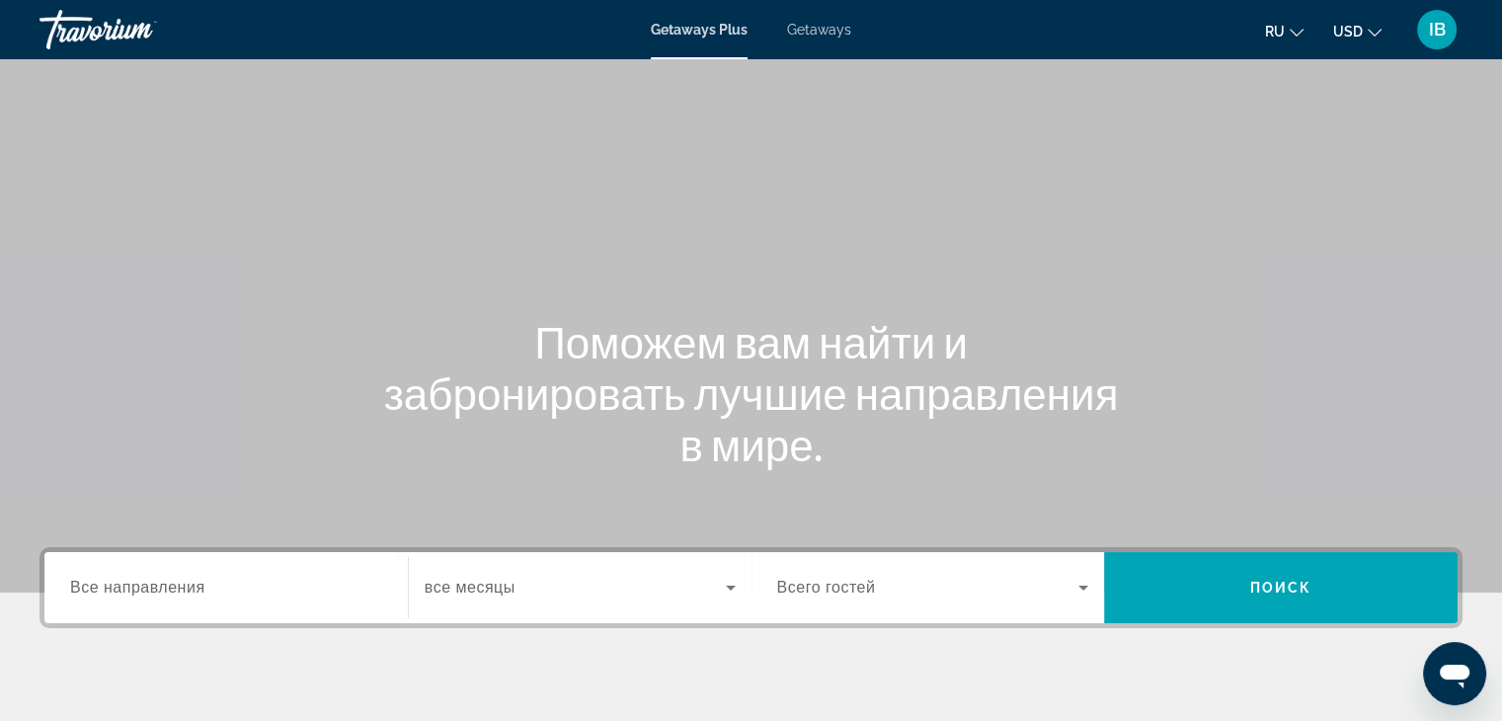
click at [805, 29] on span "Getaways" at bounding box center [819, 30] width 64 height 16
click at [211, 588] on input "Destination Все направления" at bounding box center [226, 589] width 312 height 24
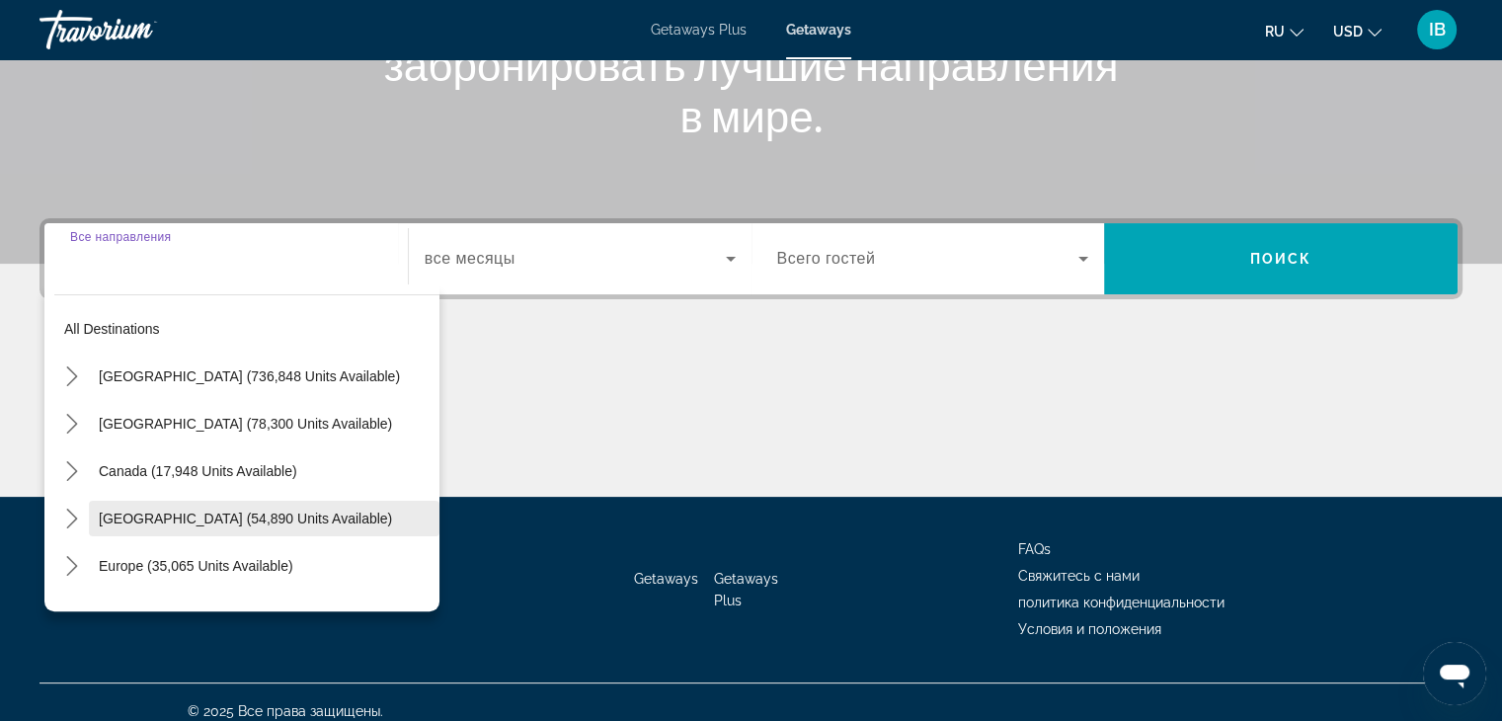
scroll to position [347, 0]
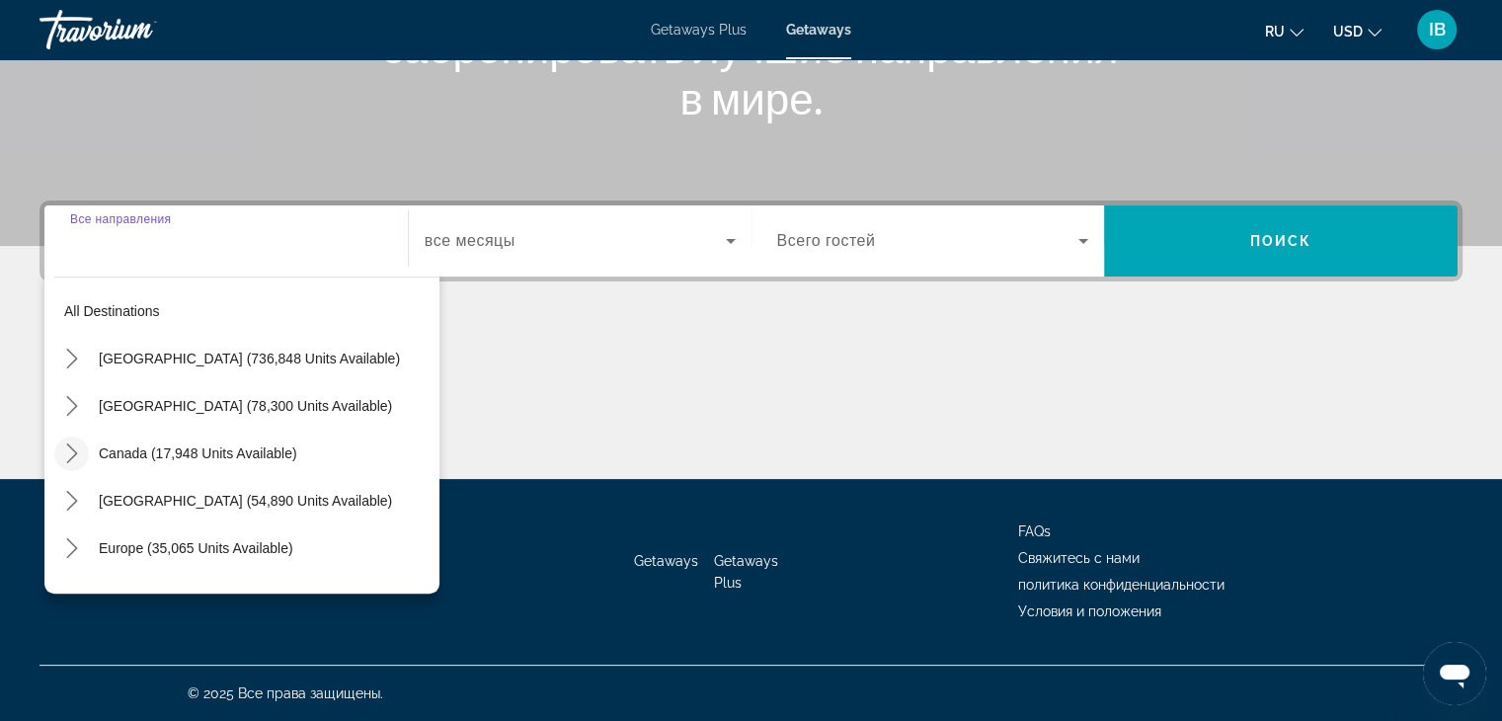
click at [76, 452] on icon "Toggle Canada (17,948 units available) submenu" at bounding box center [71, 453] width 11 height 20
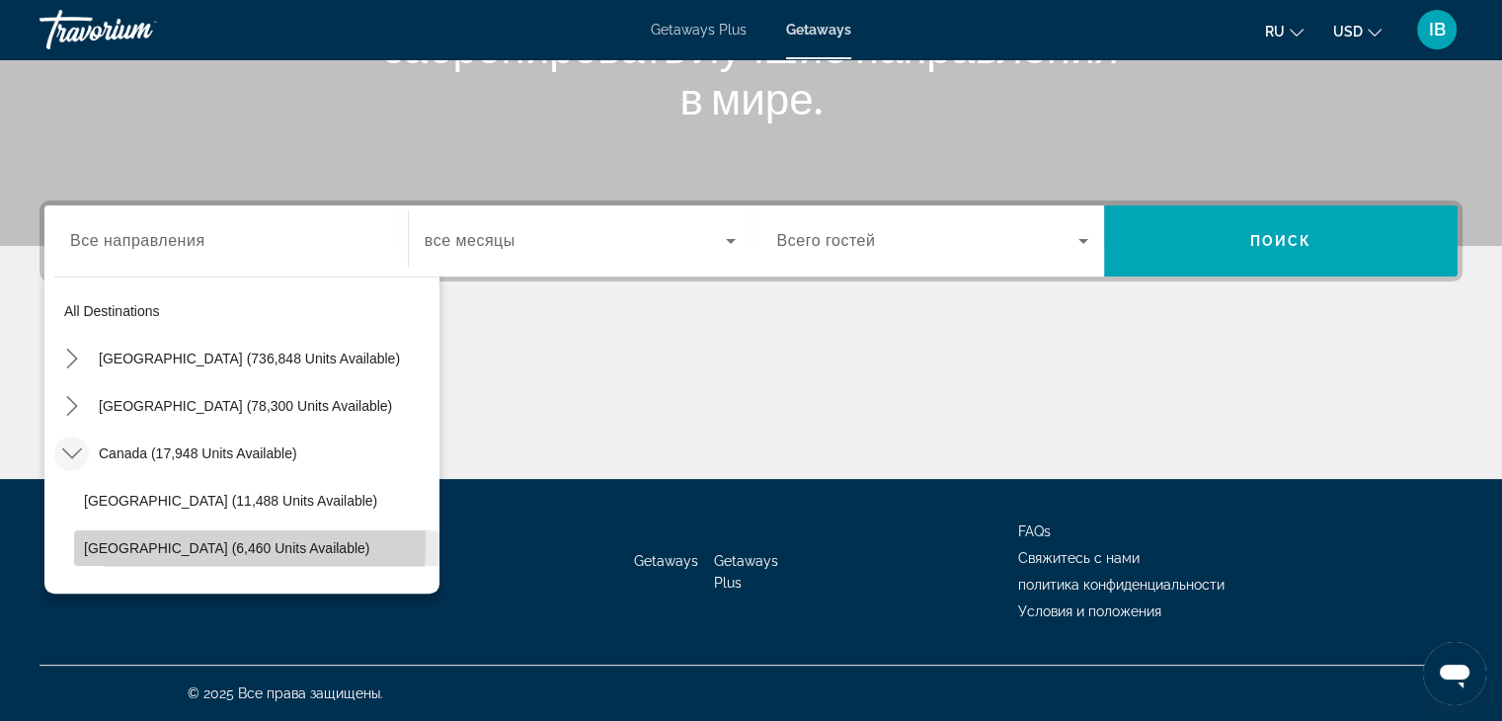
click at [138, 542] on span "Western Canada (6,460 units available)" at bounding box center [226, 548] width 285 height 16
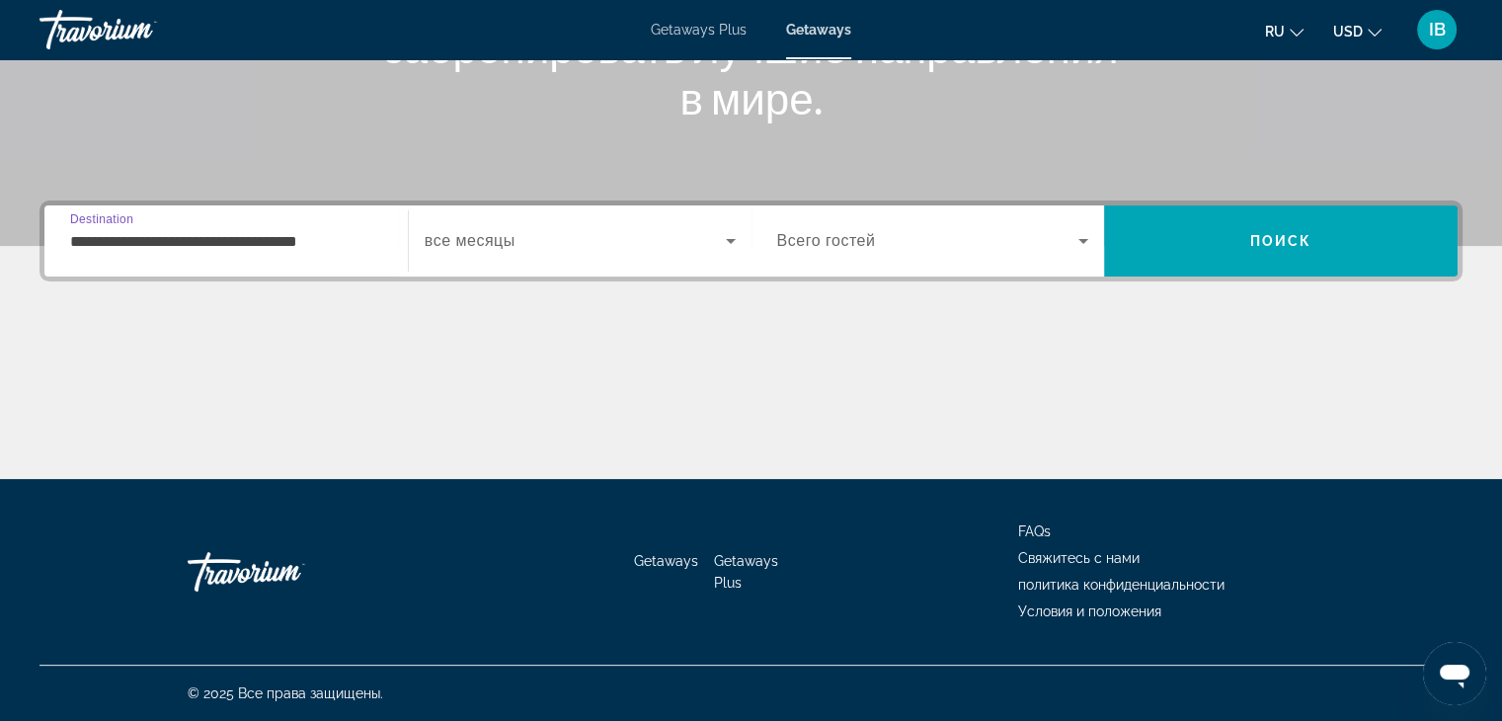
click at [288, 238] on input "**********" at bounding box center [226, 242] width 312 height 24
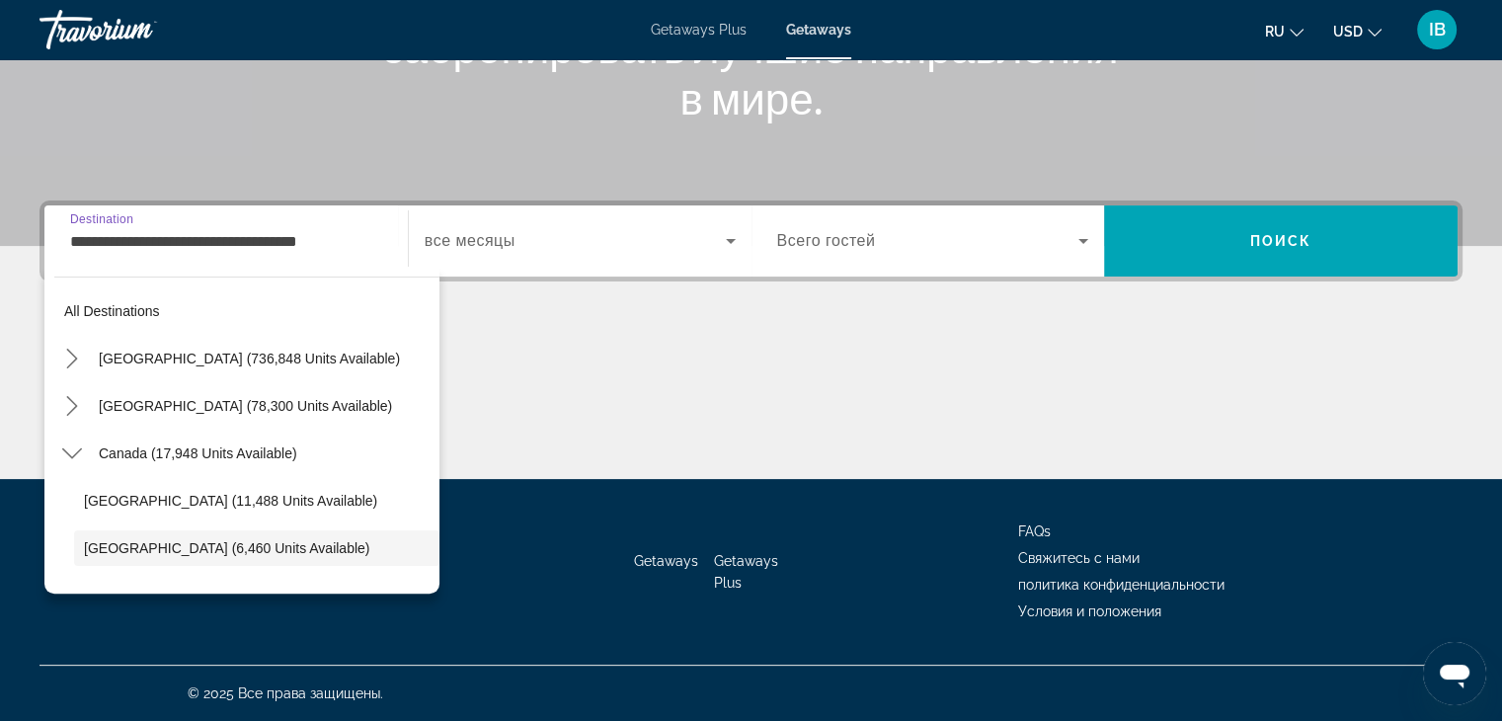
scroll to position [117, 0]
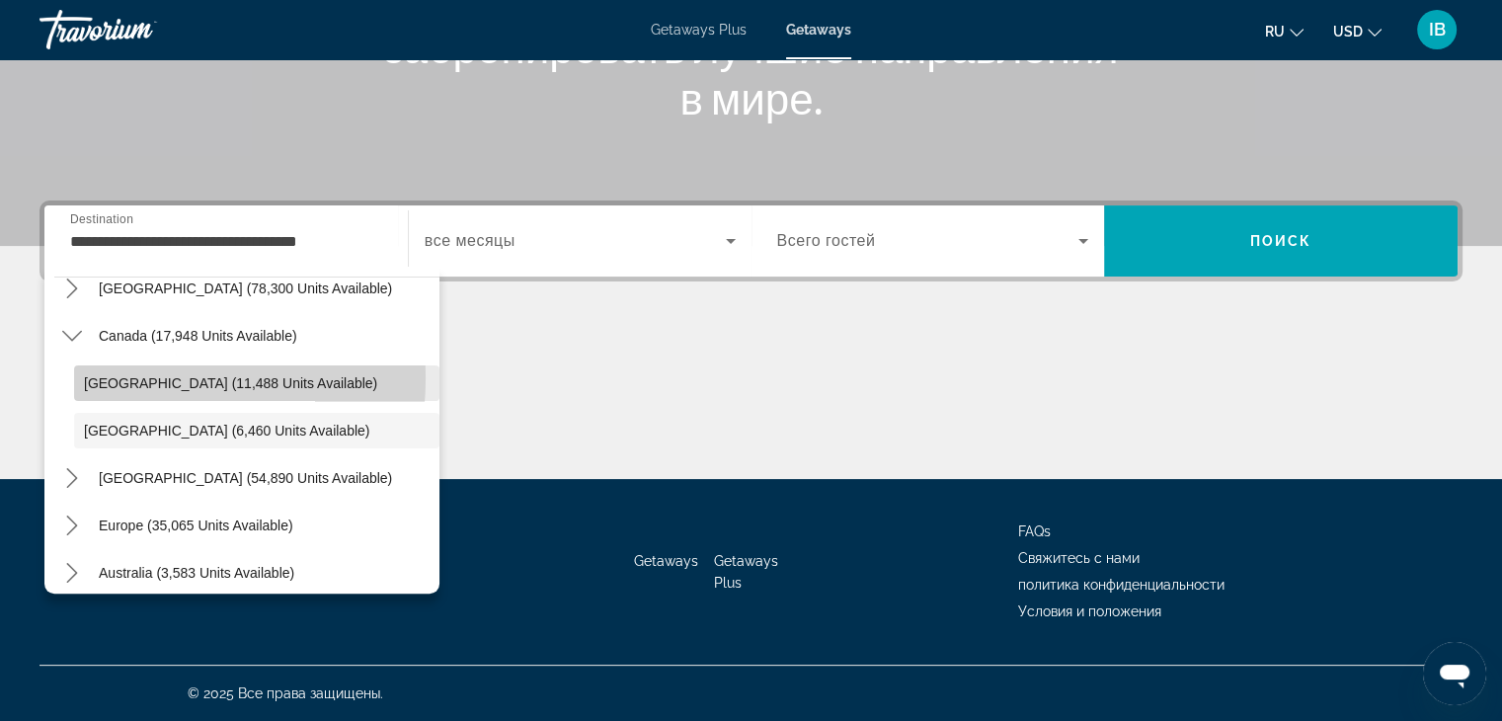
click at [118, 377] on span "Eastern Canada (11,488 units available)" at bounding box center [230, 383] width 293 height 16
type input "**********"
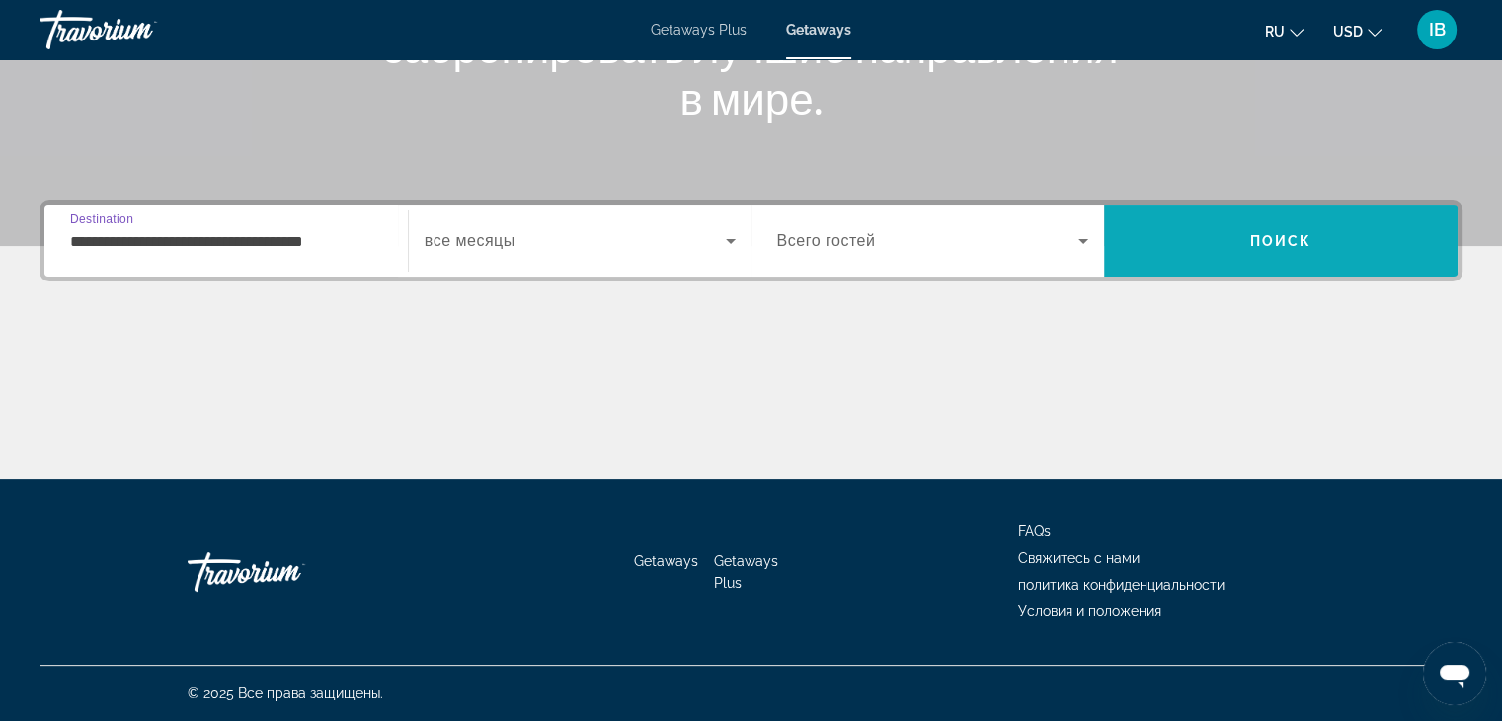
click at [1295, 231] on span "Search" at bounding box center [1280, 240] width 353 height 47
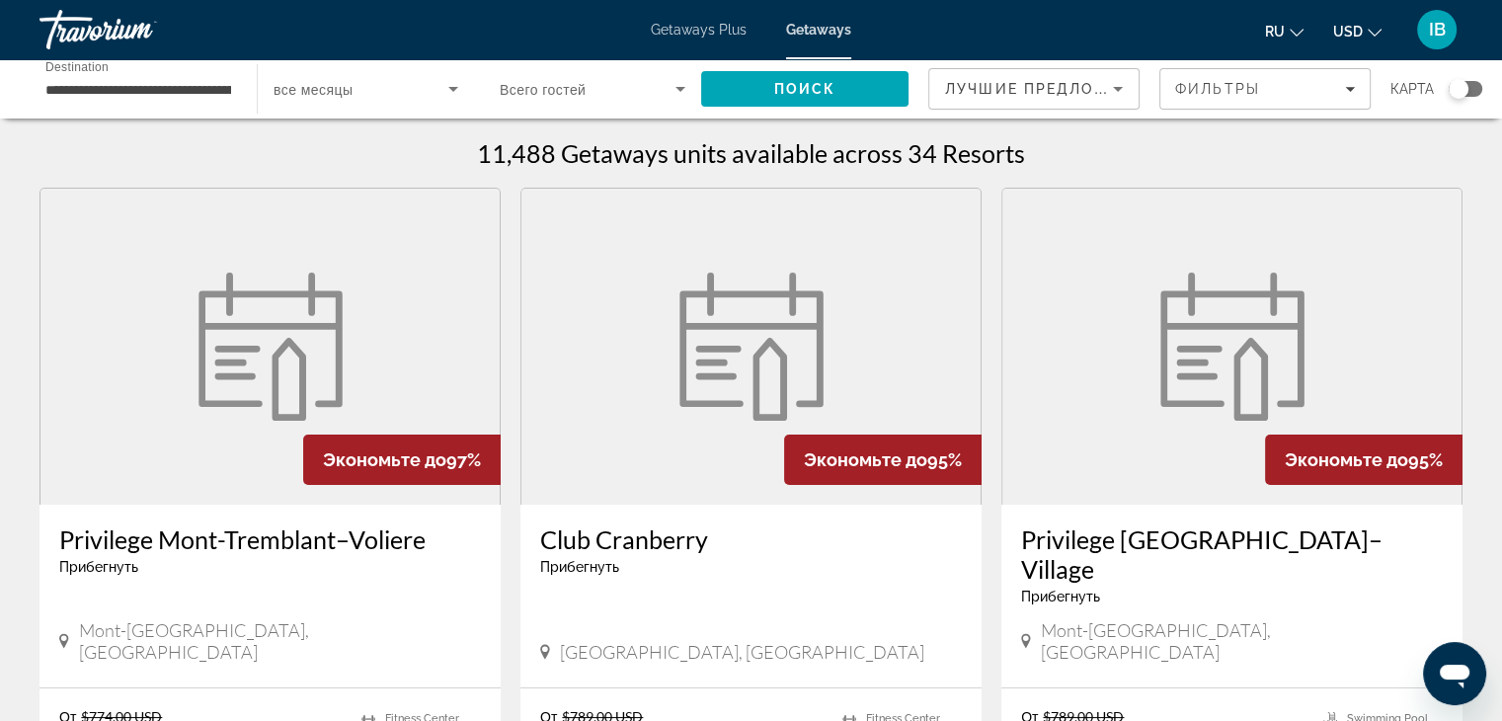
click at [1466, 86] on div "Search widget" at bounding box center [1458, 89] width 20 height 20
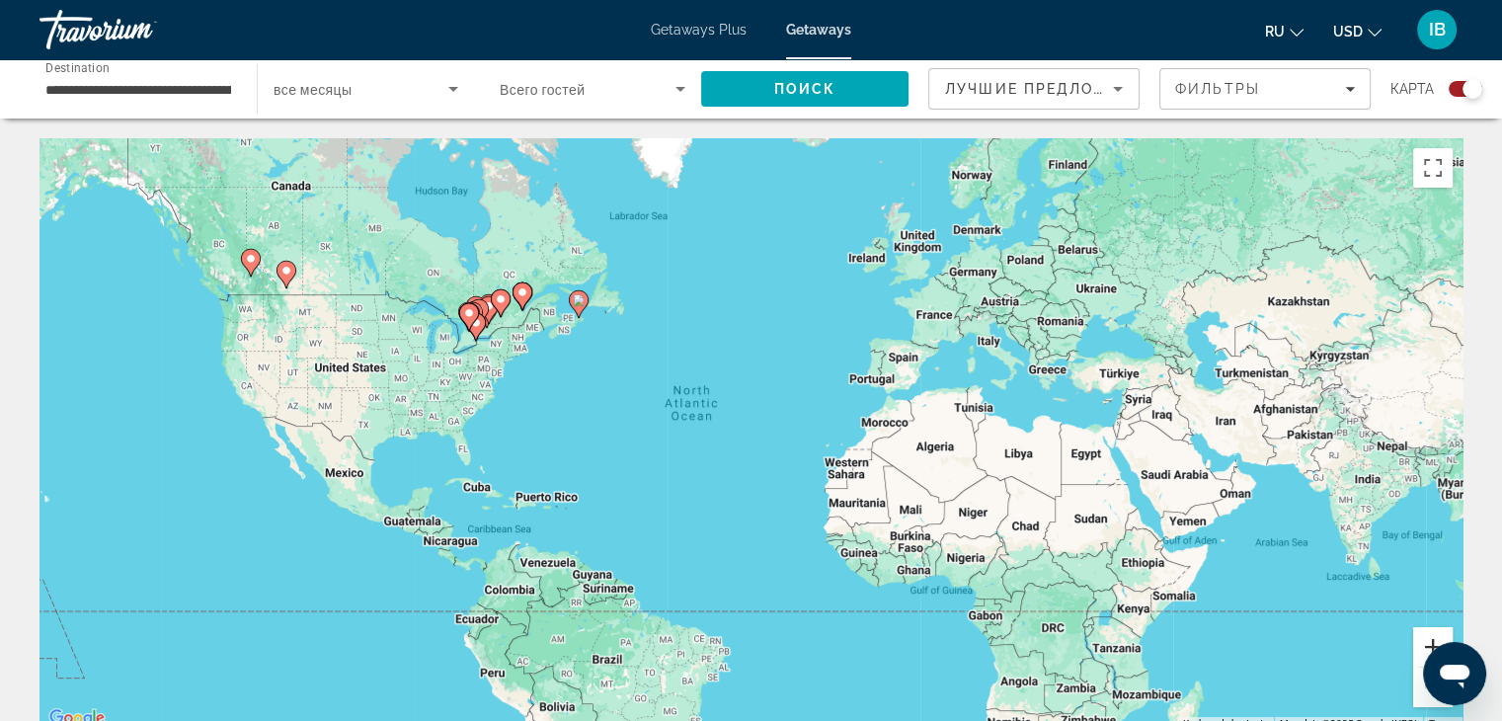
click at [1426, 638] on button "Zoom in" at bounding box center [1432, 646] width 39 height 39
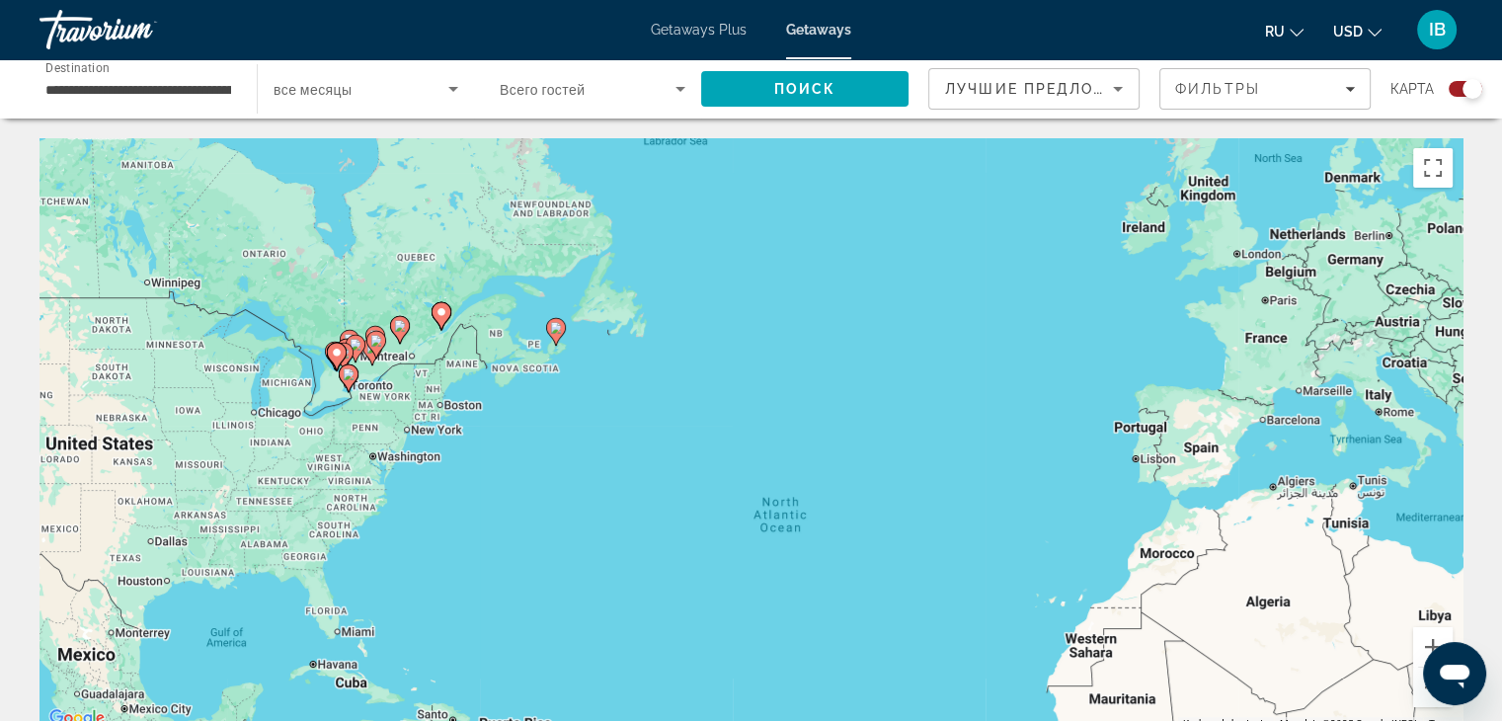
drag, startPoint x: 590, startPoint y: 506, endPoint x: 744, endPoint y: 652, distance: 212.3
click at [744, 652] on div "To activate drag with keyboard, press Alt + Enter. Once in keyboard drag state,…" at bounding box center [750, 434] width 1423 height 592
click at [1429, 637] on button "Zoom in" at bounding box center [1432, 646] width 39 height 39
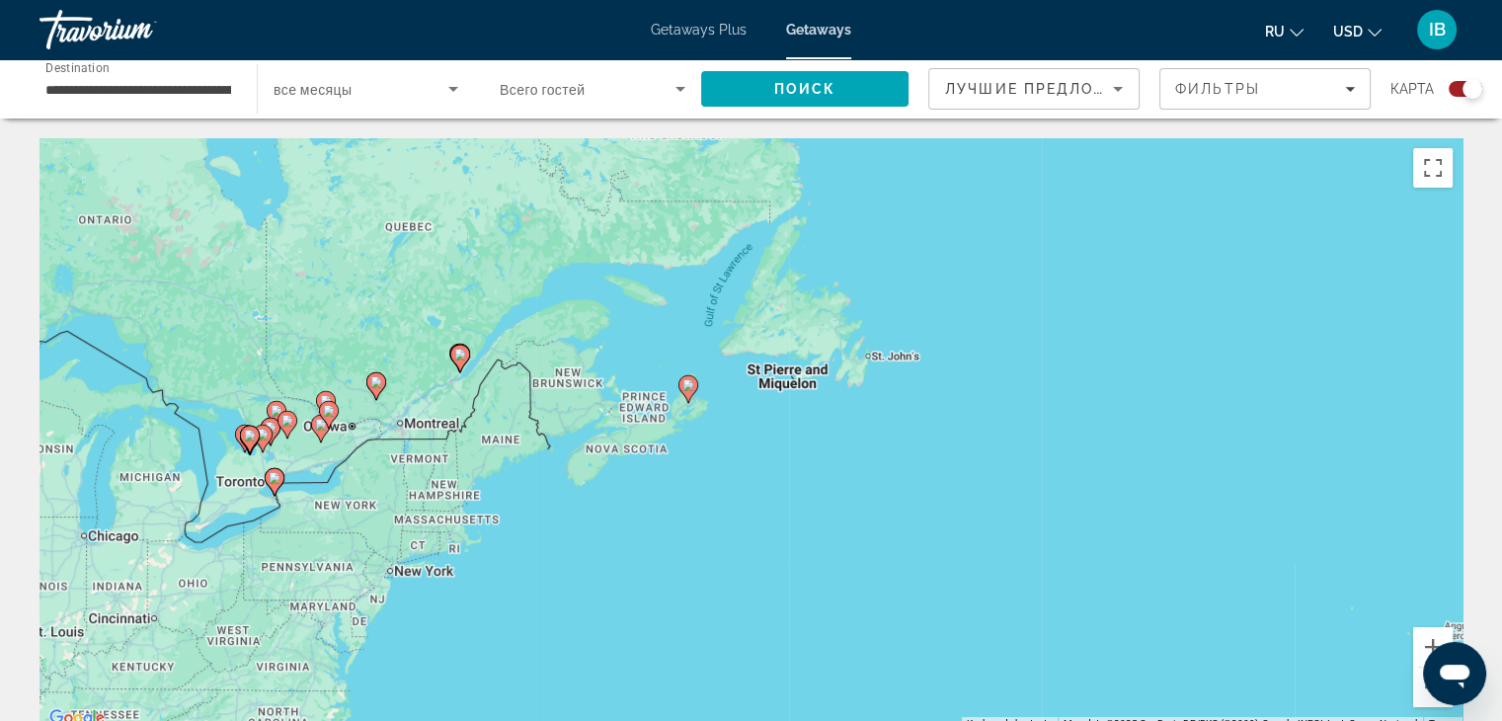
drag, startPoint x: 480, startPoint y: 505, endPoint x: 807, endPoint y: 651, distance: 358.0
click at [807, 651] on div "To activate drag with keyboard, press Alt + Enter. Once in keyboard drag state,…" at bounding box center [750, 434] width 1423 height 592
